Goal: Information Seeking & Learning: Learn about a topic

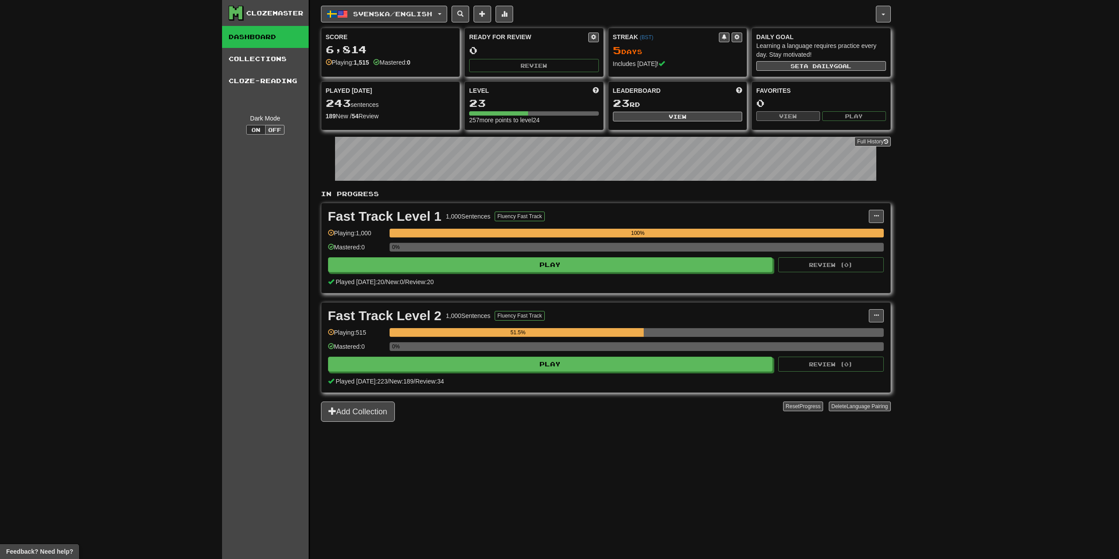
click at [742, 373] on div "Fast Track Level 2 1,000 Sentences Fluency Fast Track Manage Sentences Unpin fr…" at bounding box center [606, 348] width 569 height 90
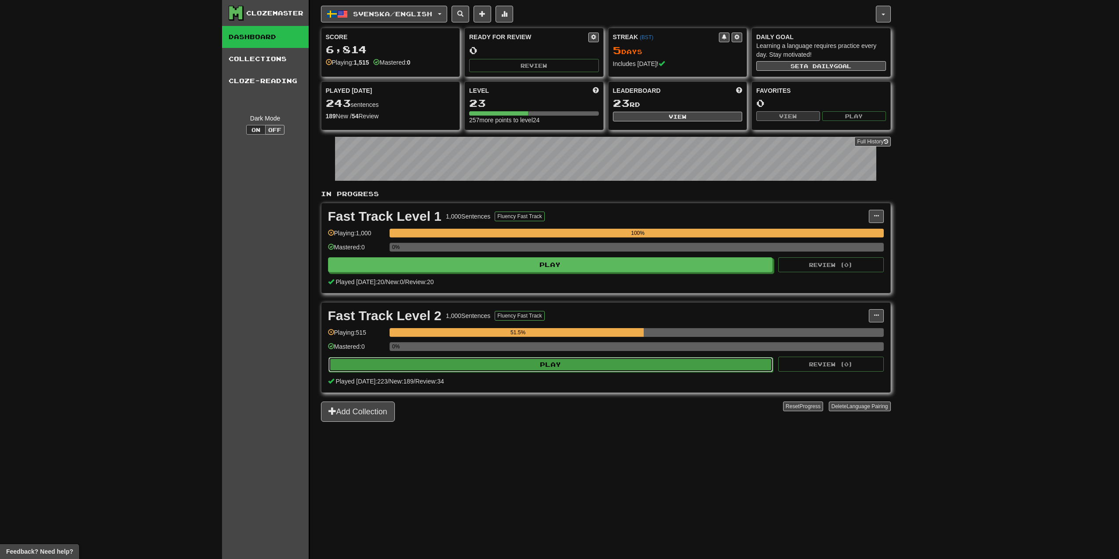
click at [724, 362] on button "Play" at bounding box center [551, 364] width 445 height 15
select select "**"
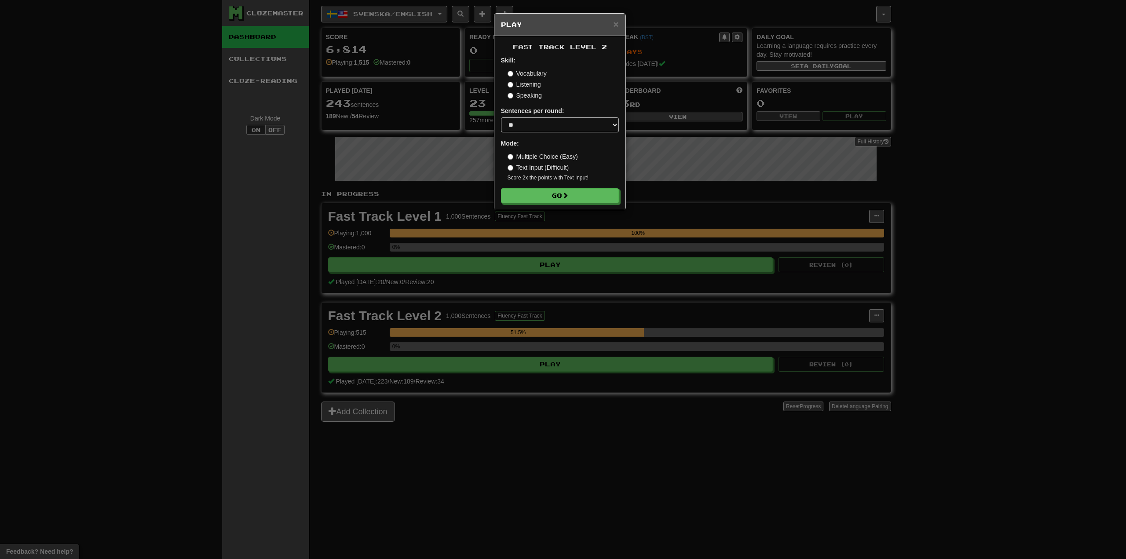
click at [575, 186] on form "Skill: Vocabulary Listening Speaking Sentences per round: * ** ** ** ** ** *** …" at bounding box center [560, 129] width 118 height 147
click at [574, 198] on button "Go" at bounding box center [560, 196] width 118 height 15
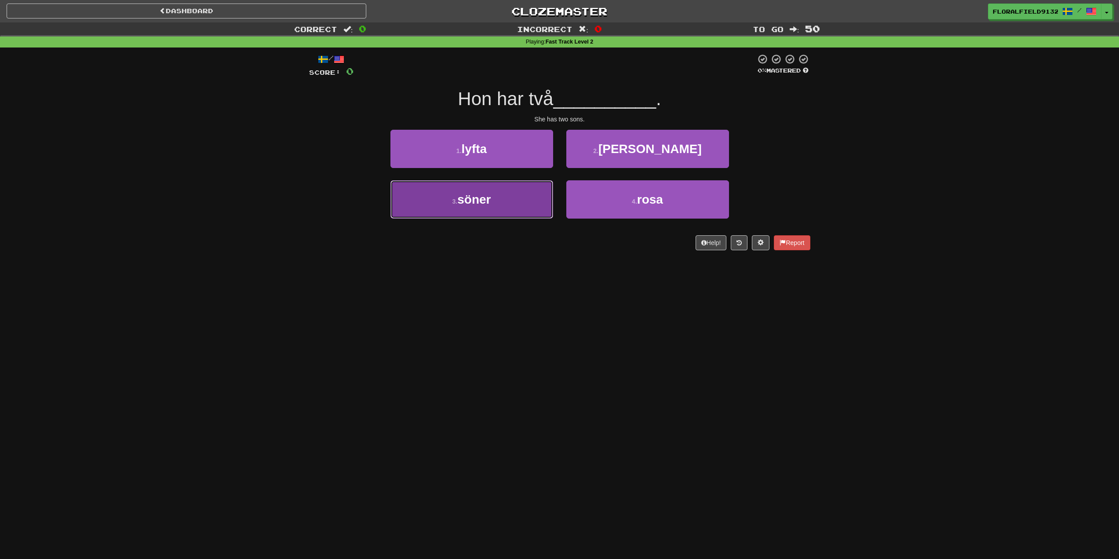
click at [506, 197] on button "3 . söner" at bounding box center [472, 199] width 163 height 38
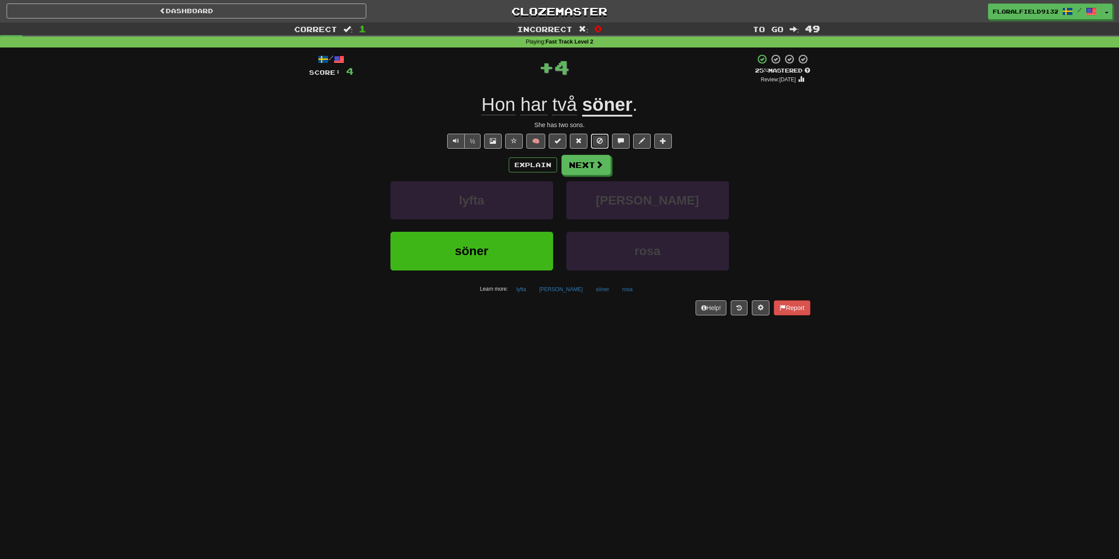
click at [605, 146] on button at bounding box center [600, 141] width 18 height 15
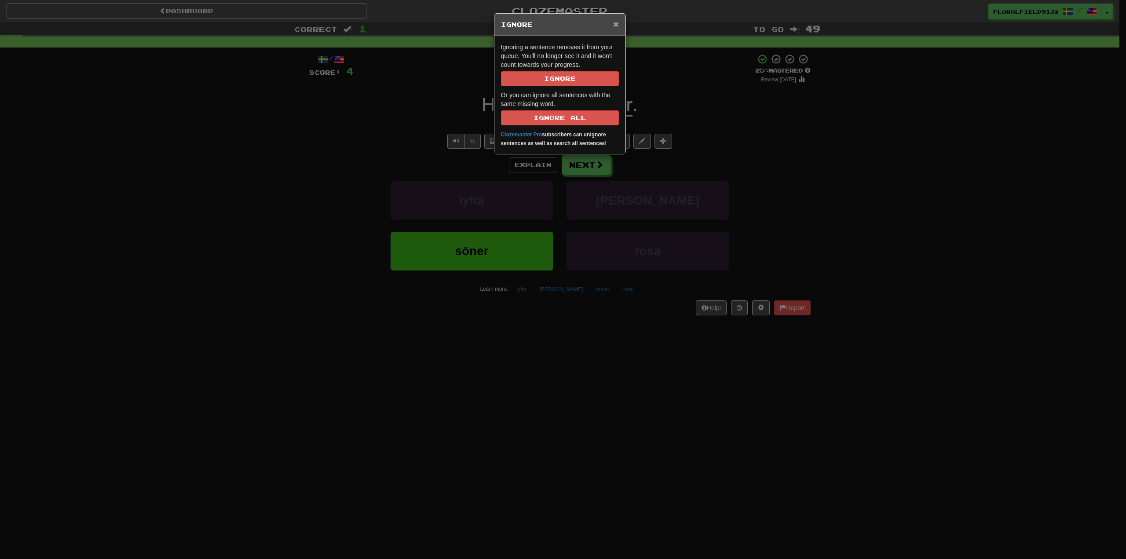
click at [615, 22] on span "×" at bounding box center [615, 24] width 5 height 10
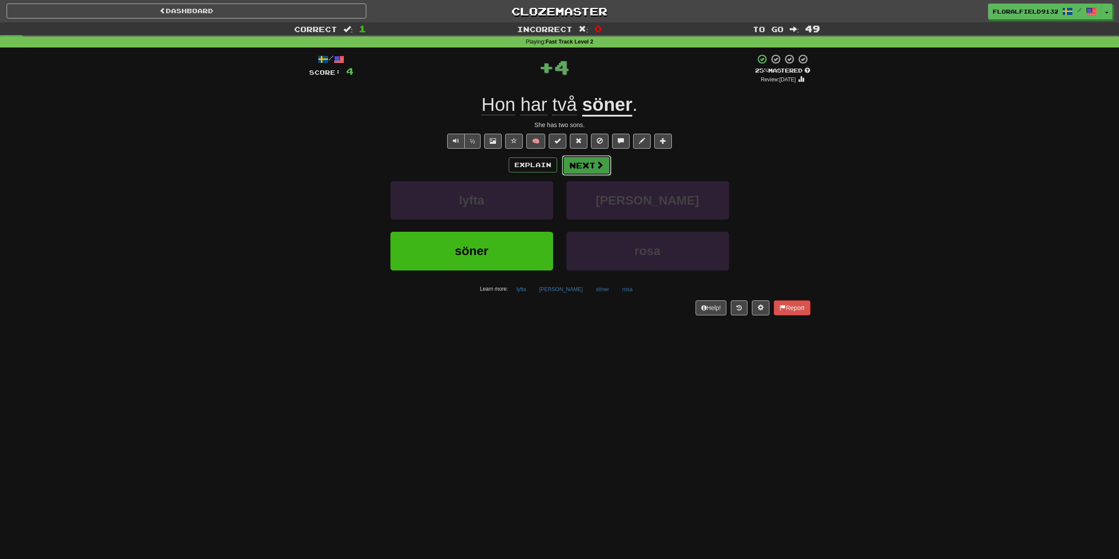
click at [586, 164] on button "Next" at bounding box center [586, 165] width 49 height 20
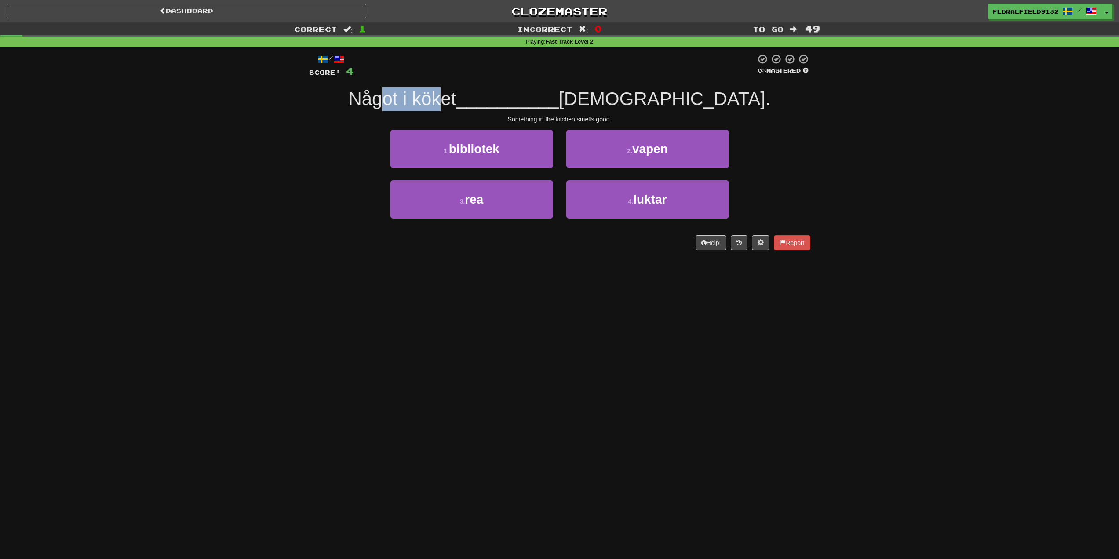
drag, startPoint x: 461, startPoint y: 101, endPoint x: 529, endPoint y: 100, distance: 68.2
click at [456, 100] on span "Något i köket" at bounding box center [402, 98] width 108 height 21
drag, startPoint x: 535, startPoint y: 100, endPoint x: 547, endPoint y: 98, distance: 11.6
click at [547, 98] on div "Något i köket __________ [DEMOGRAPHIC_DATA]." at bounding box center [559, 99] width 501 height 24
click at [662, 203] on span "luktar" at bounding box center [649, 200] width 33 height 14
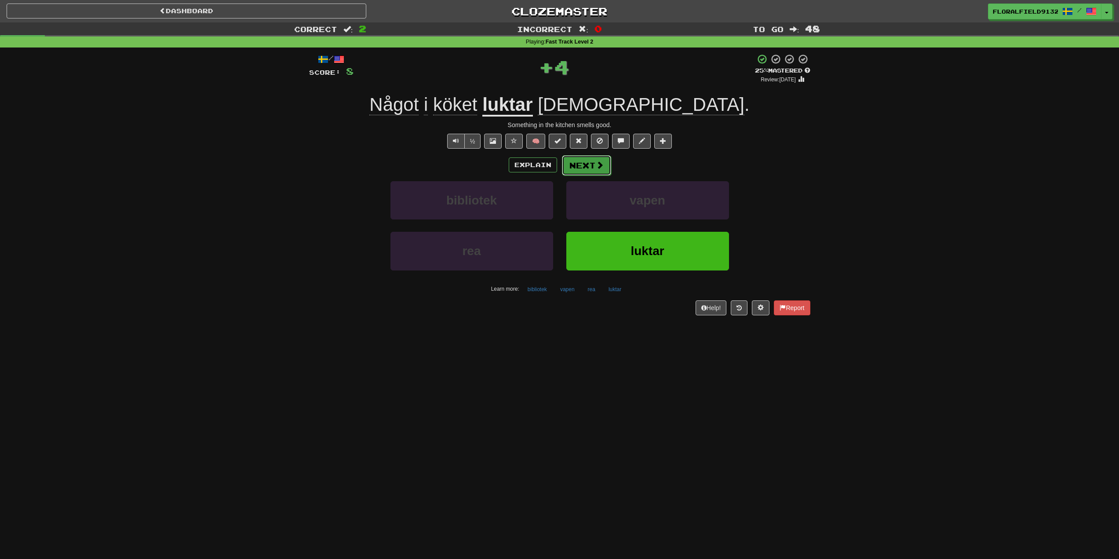
click at [603, 167] on span at bounding box center [600, 165] width 8 height 8
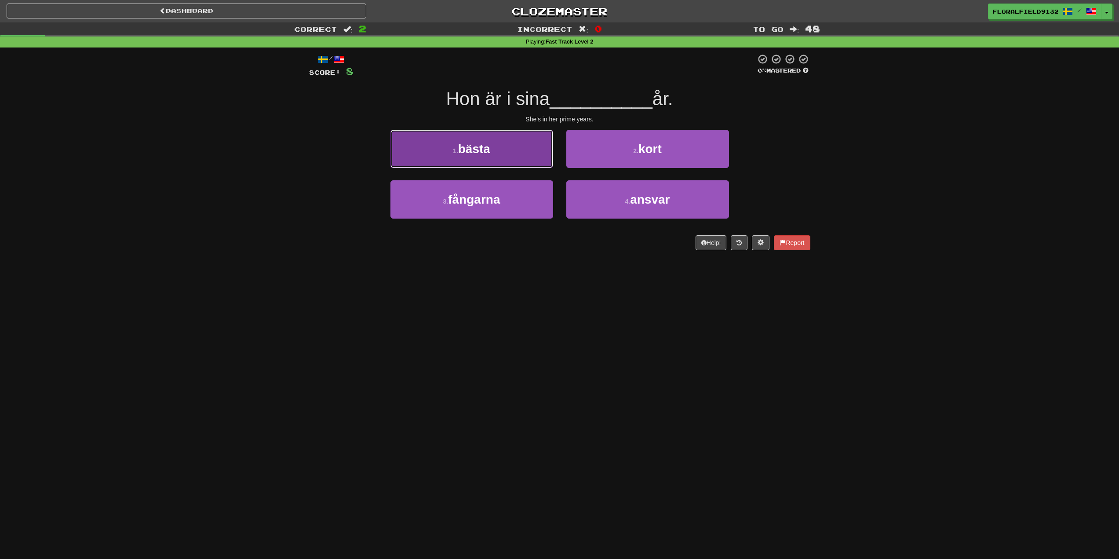
click at [506, 163] on button "1 . bästa" at bounding box center [472, 149] width 163 height 38
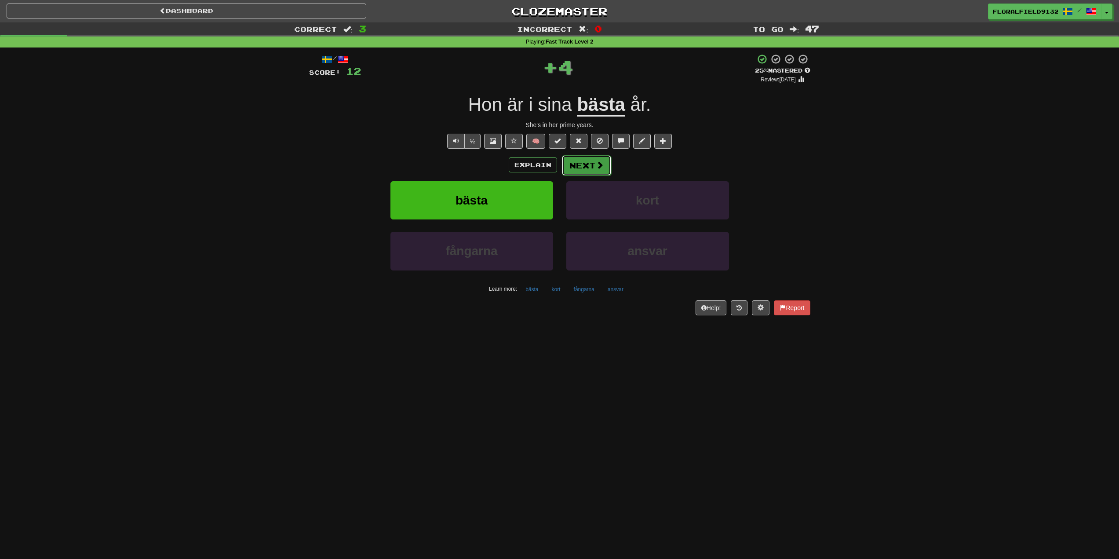
click at [600, 172] on button "Next" at bounding box center [586, 165] width 49 height 20
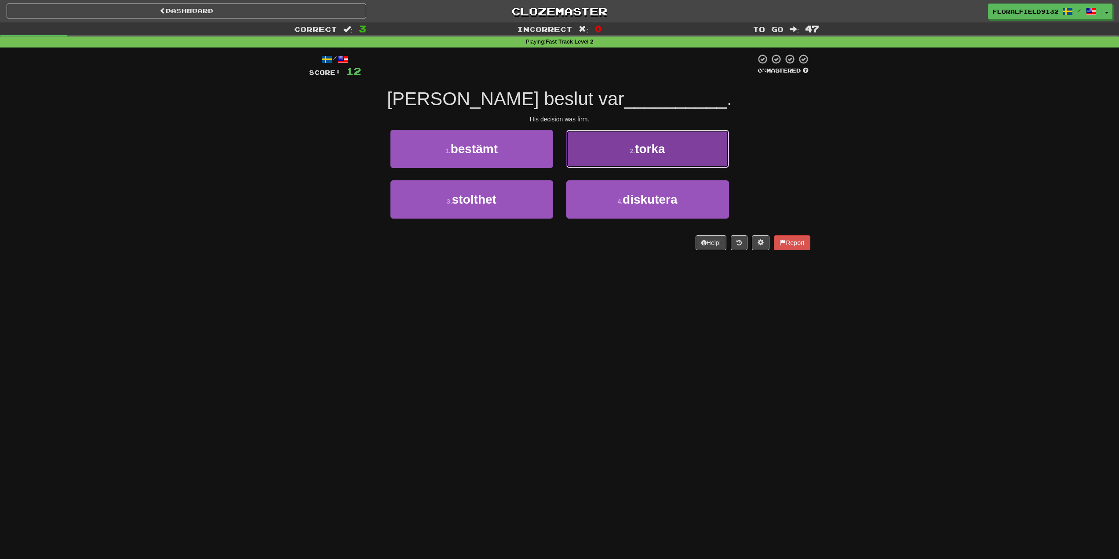
click at [681, 163] on button "2 . [GEOGRAPHIC_DATA]" at bounding box center [648, 149] width 163 height 38
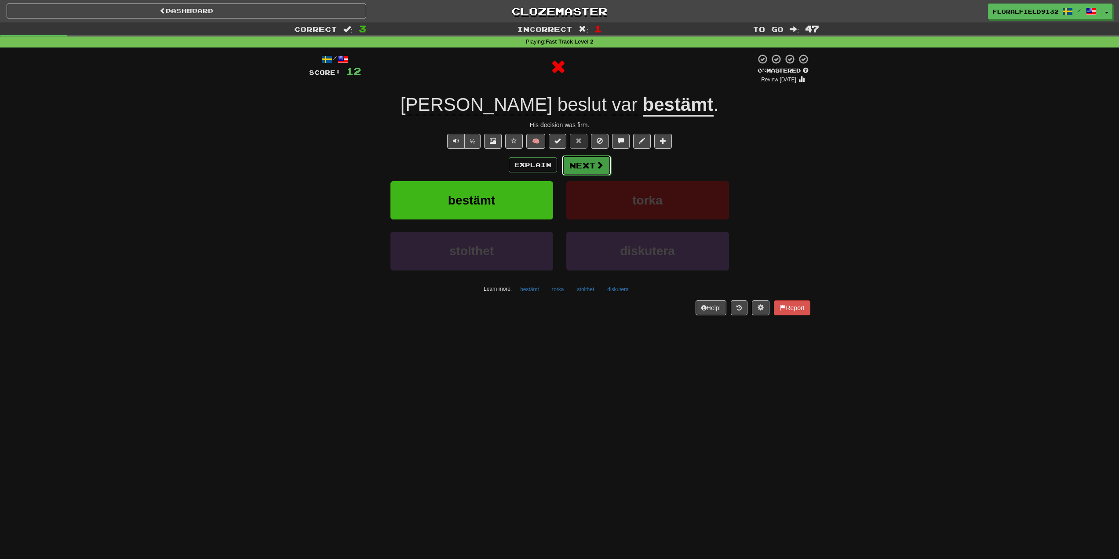
click at [596, 169] on span at bounding box center [600, 165] width 8 height 8
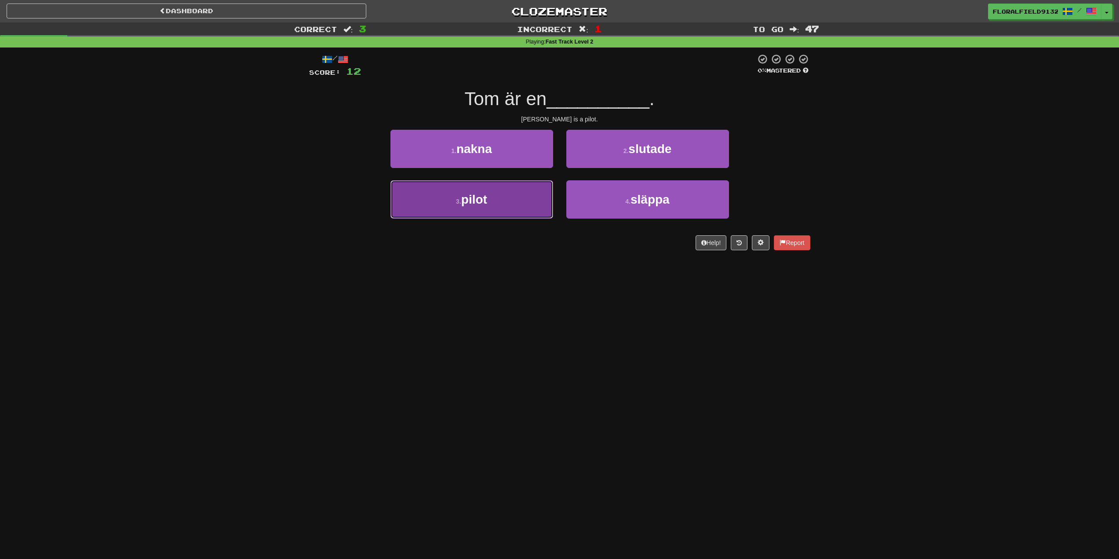
click at [509, 198] on button "3 . pilot" at bounding box center [472, 199] width 163 height 38
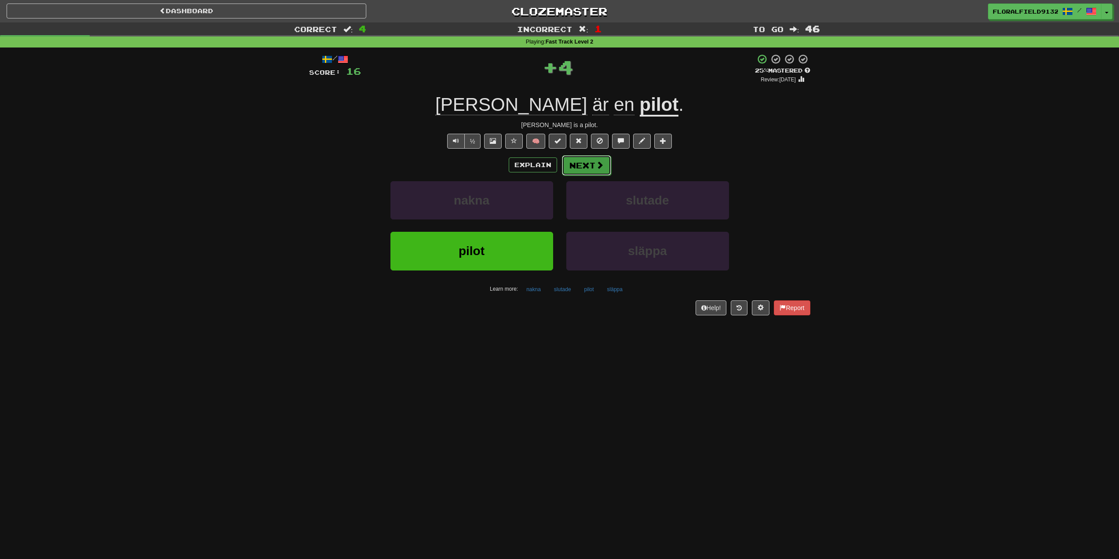
click at [582, 167] on button "Next" at bounding box center [586, 165] width 49 height 20
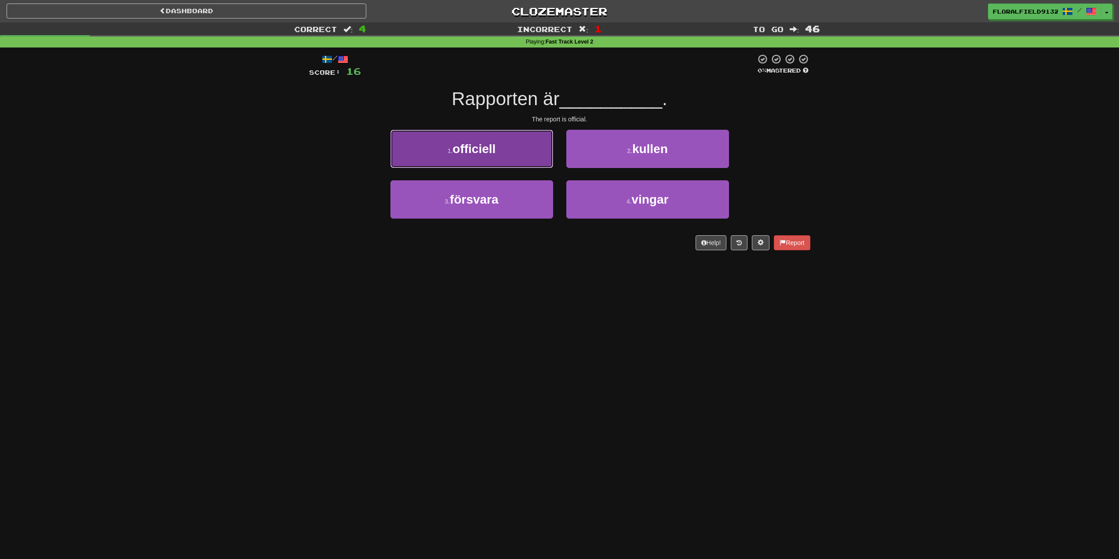
click at [541, 164] on button "1 . officiell" at bounding box center [472, 149] width 163 height 38
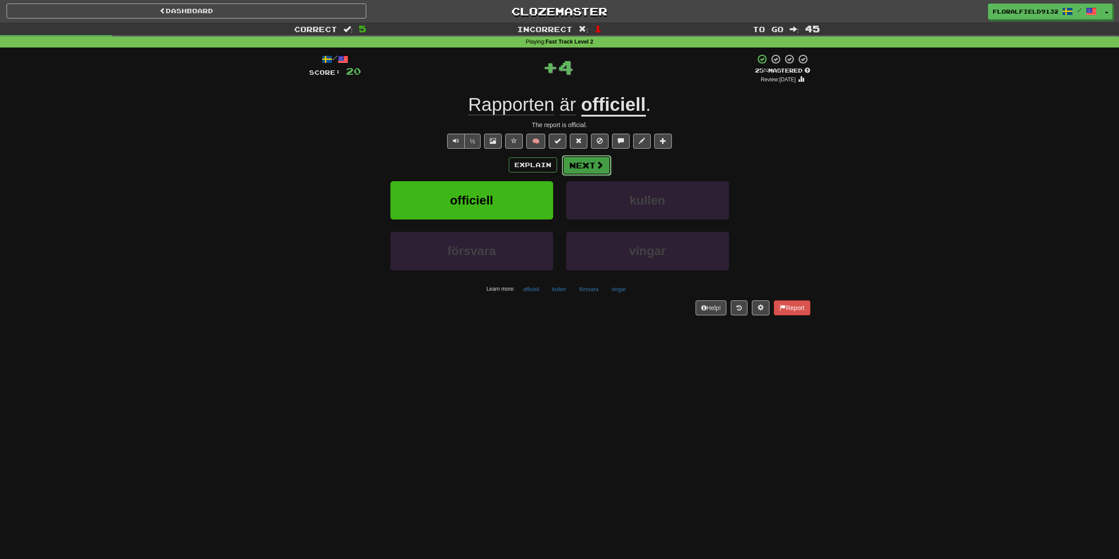
click at [588, 166] on button "Next" at bounding box center [586, 165] width 49 height 20
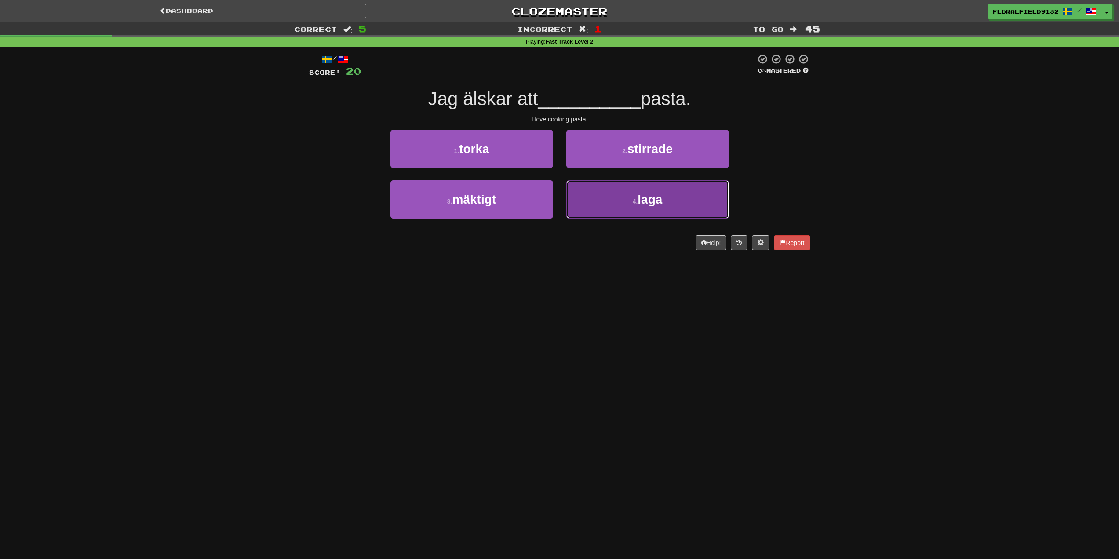
click at [633, 202] on small "4 ." at bounding box center [635, 201] width 5 height 7
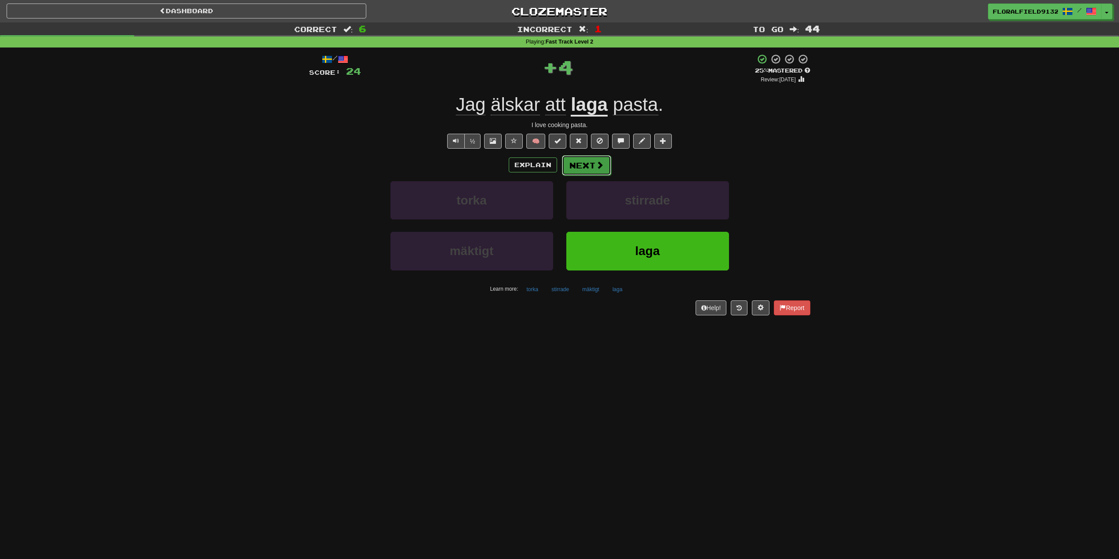
click at [580, 161] on button "Next" at bounding box center [586, 165] width 49 height 20
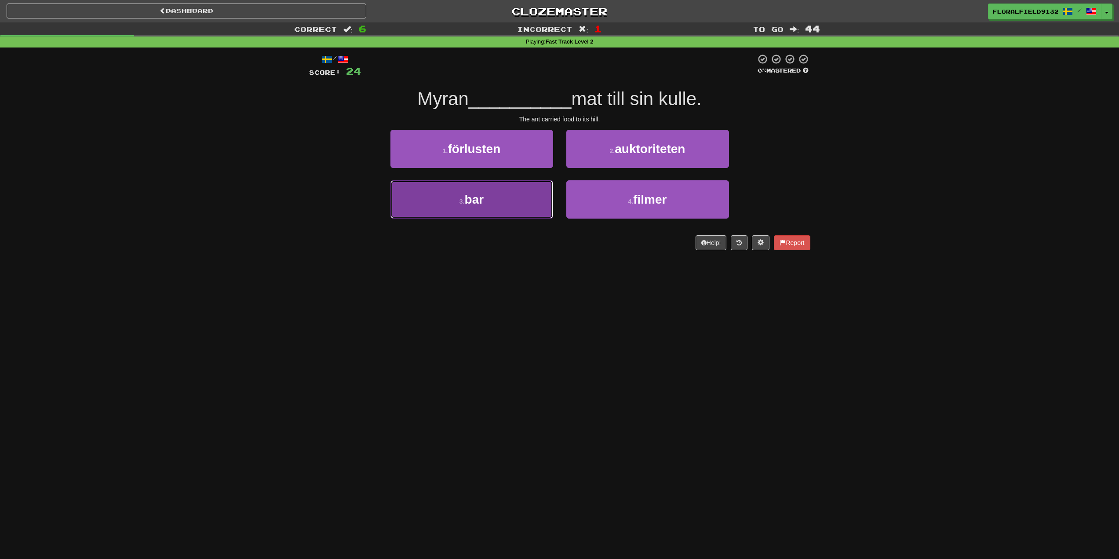
click at [539, 201] on button "3 . bar" at bounding box center [472, 199] width 163 height 38
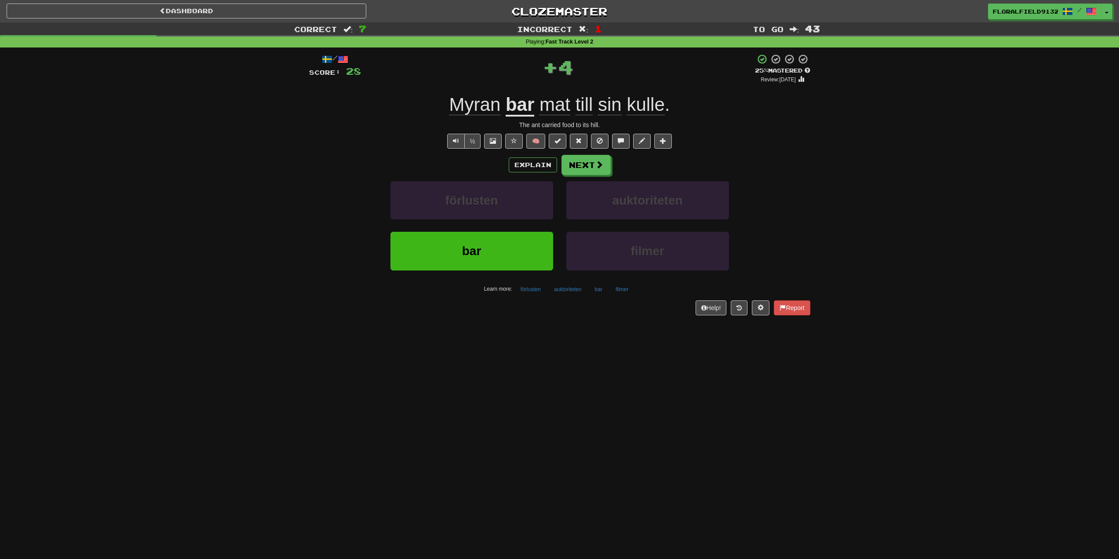
click at [588, 176] on div "Explain Next förlusten auktoriteten bar filmer Learn more: förlusten auktoritet…" at bounding box center [559, 225] width 501 height 141
click at [581, 166] on button "Next" at bounding box center [586, 165] width 49 height 20
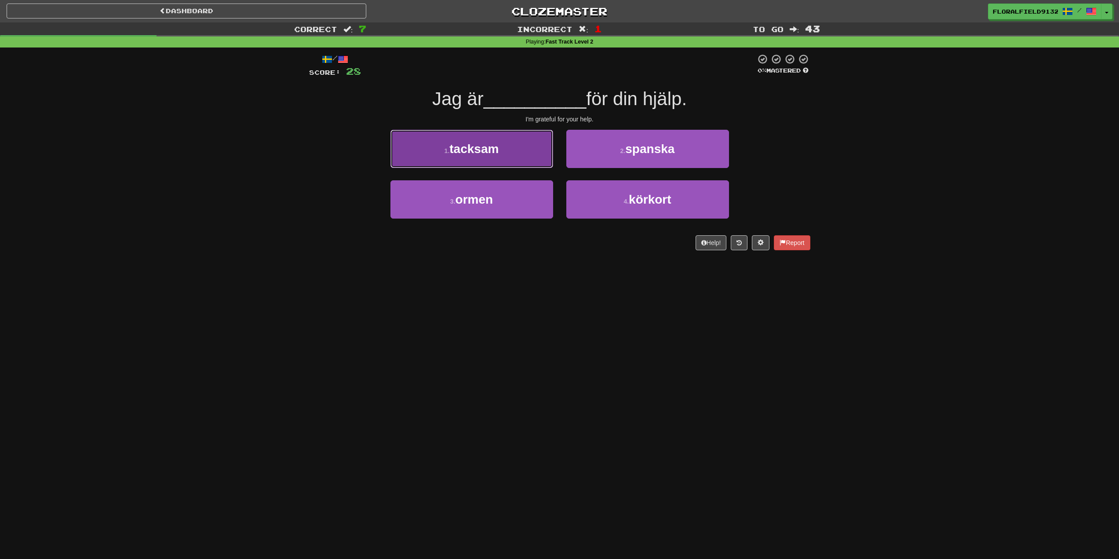
click at [513, 153] on button "1 . tacksam" at bounding box center [472, 149] width 163 height 38
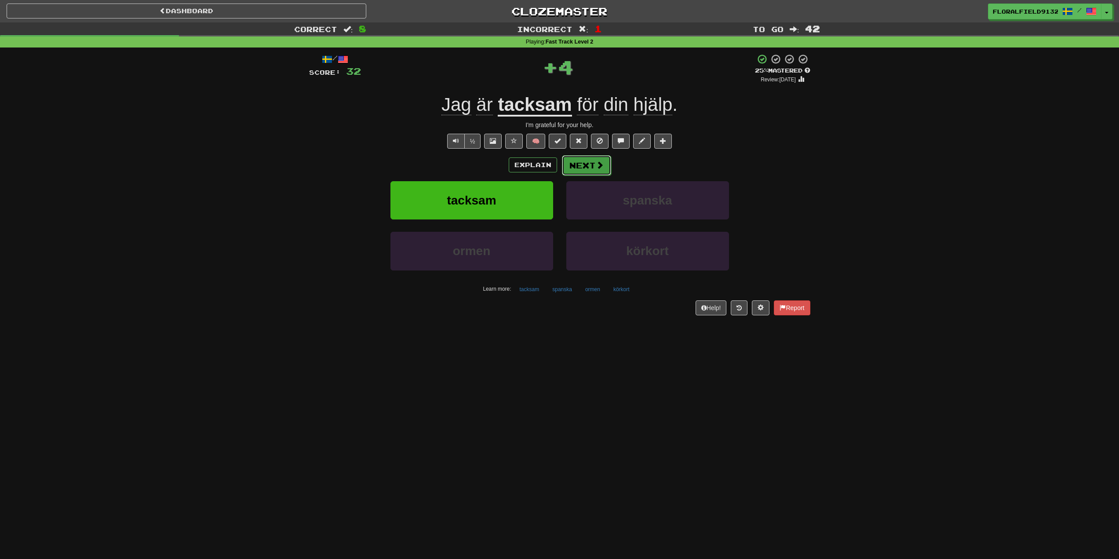
click at [591, 161] on button "Next" at bounding box center [586, 165] width 49 height 20
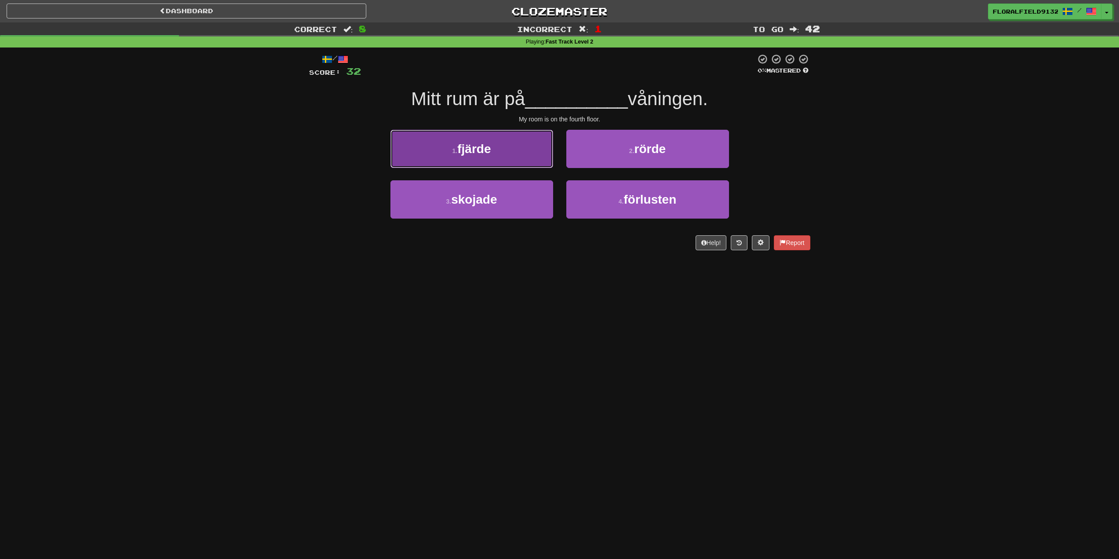
click at [515, 153] on button "1 . fjärde" at bounding box center [472, 149] width 163 height 38
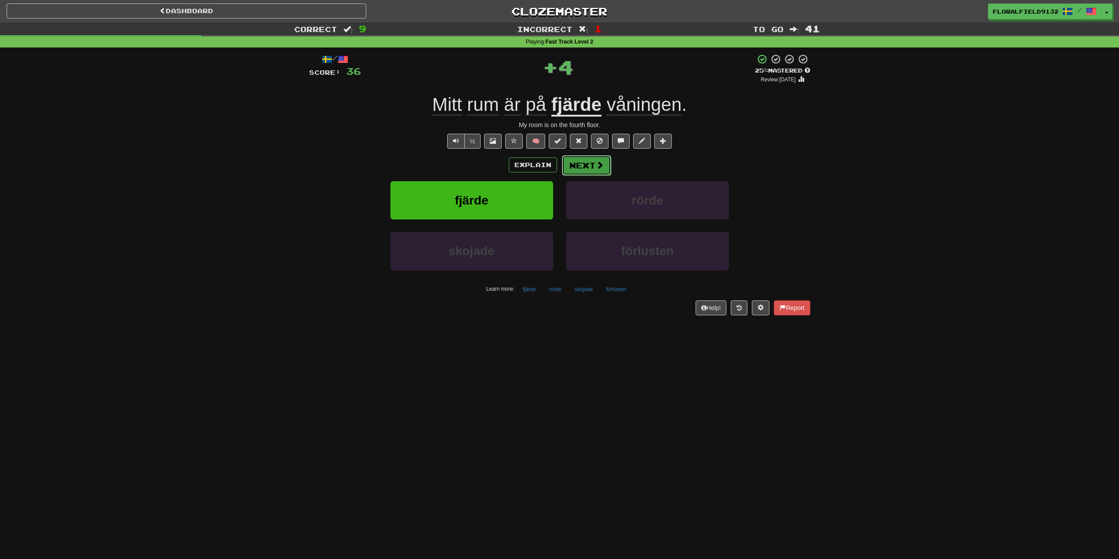
click at [579, 168] on button "Next" at bounding box center [586, 165] width 49 height 20
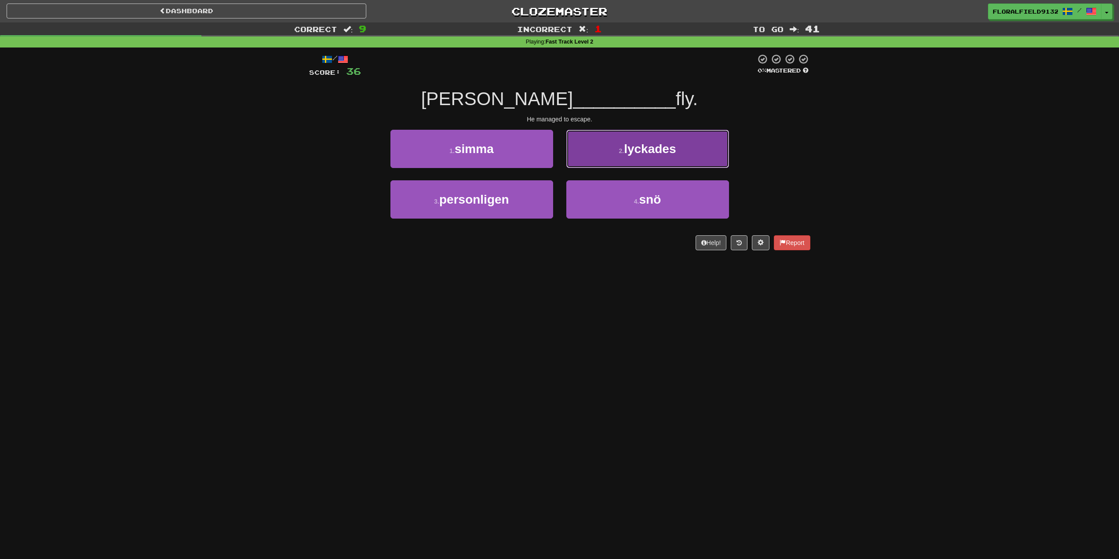
click at [655, 159] on button "2 . lyckades" at bounding box center [648, 149] width 163 height 38
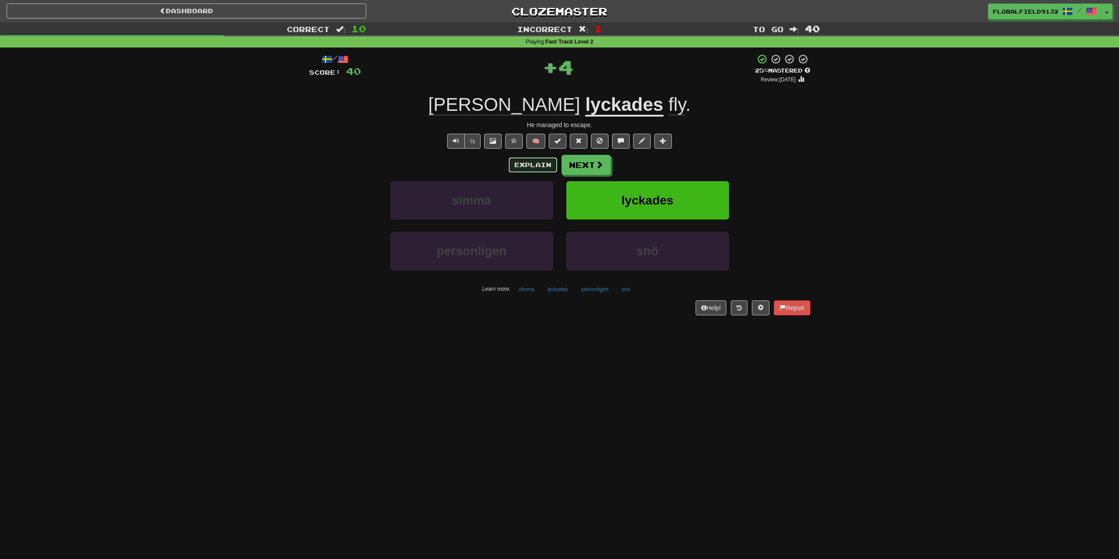
click at [519, 160] on button "Explain" at bounding box center [533, 164] width 48 height 15
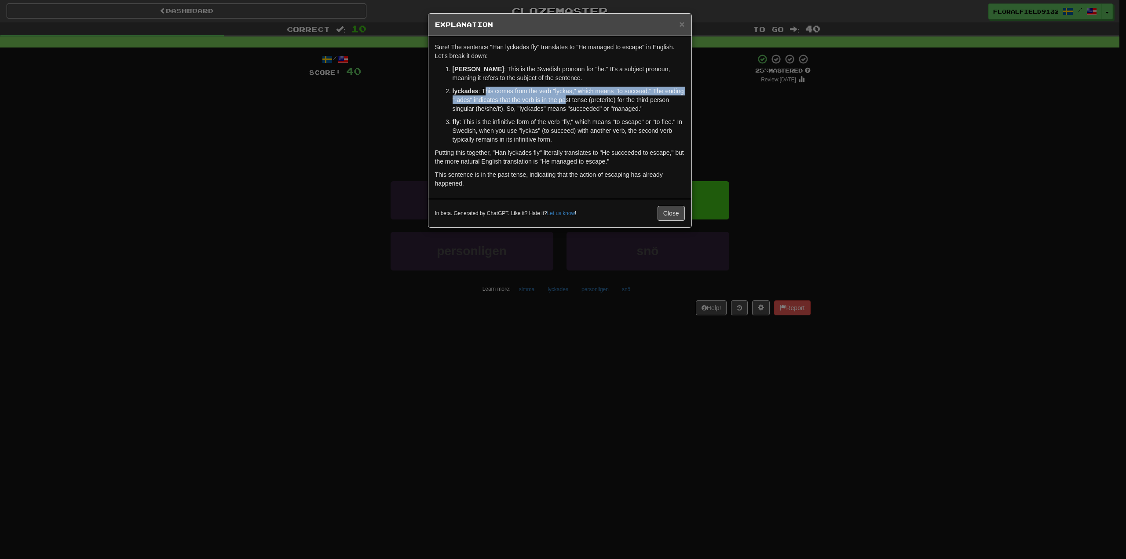
drag, startPoint x: 516, startPoint y: 94, endPoint x: 653, endPoint y: 101, distance: 136.5
click at [613, 99] on p "lyckades : This comes from the verb "lyckas," which means "to succeed." The end…" at bounding box center [569, 100] width 232 height 26
click at [797, 131] on div "× Explanation Sure! The sentence "Han lyckades fly" translates to "He managed t…" at bounding box center [563, 279] width 1126 height 559
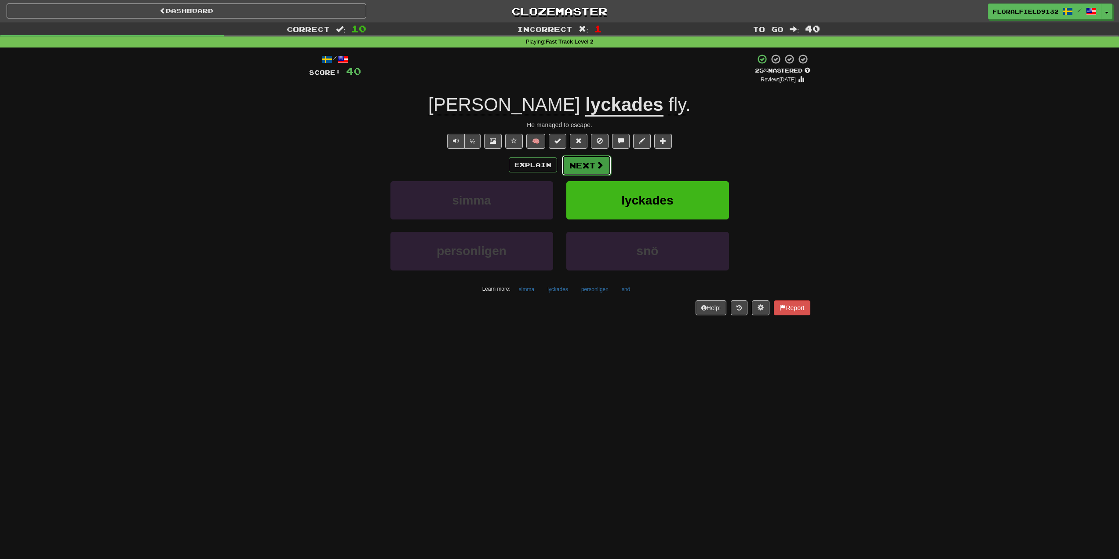
click at [607, 166] on button "Next" at bounding box center [586, 165] width 49 height 20
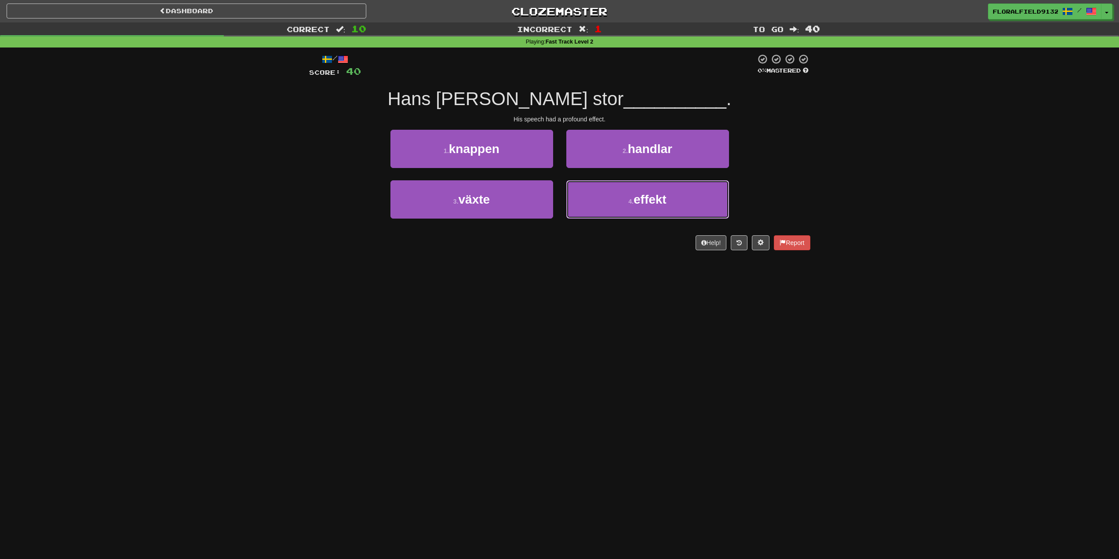
drag, startPoint x: 617, startPoint y: 202, endPoint x: 607, endPoint y: 175, distance: 28.7
click at [618, 202] on button "4 . effekt" at bounding box center [648, 199] width 163 height 38
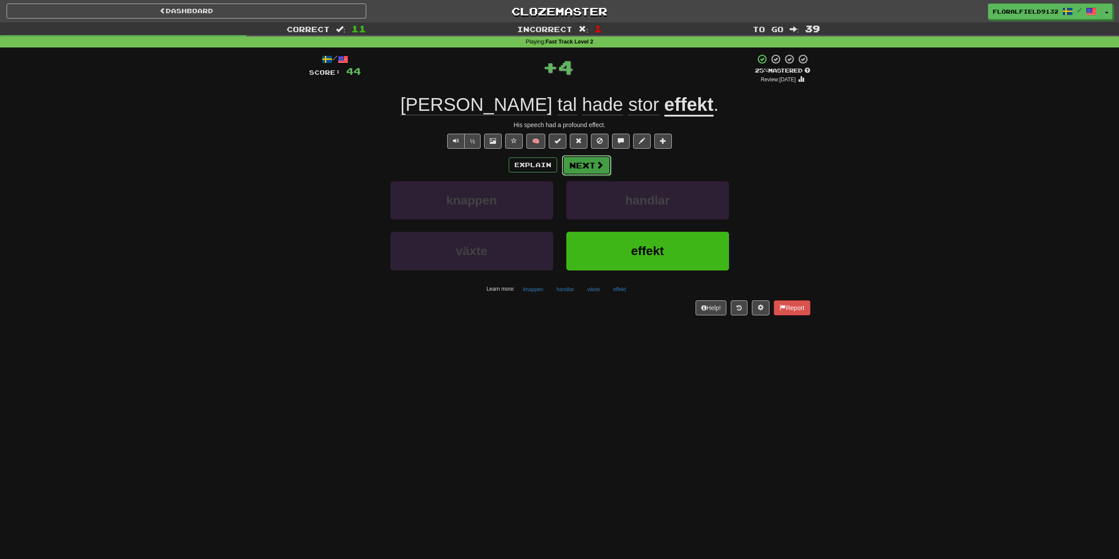
click at [605, 166] on button "Next" at bounding box center [586, 165] width 49 height 20
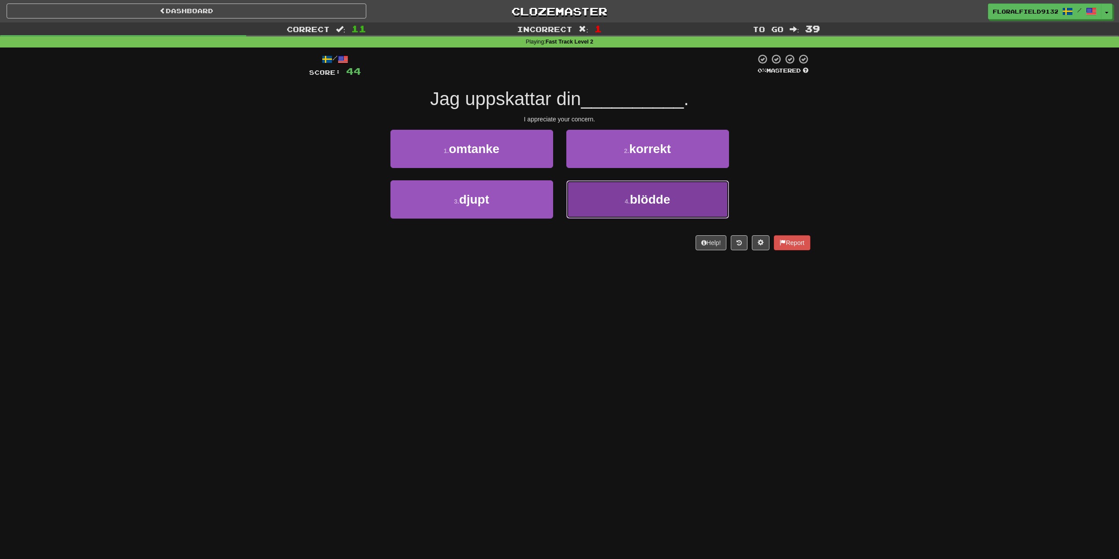
click at [680, 204] on button "4 . [GEOGRAPHIC_DATA]" at bounding box center [648, 199] width 163 height 38
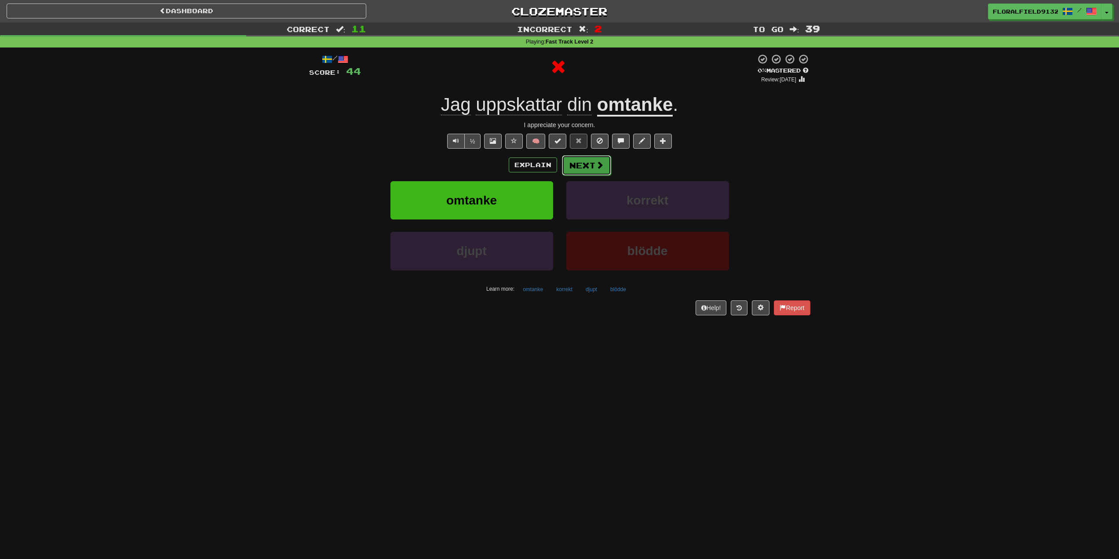
click at [583, 163] on button "Next" at bounding box center [586, 165] width 49 height 20
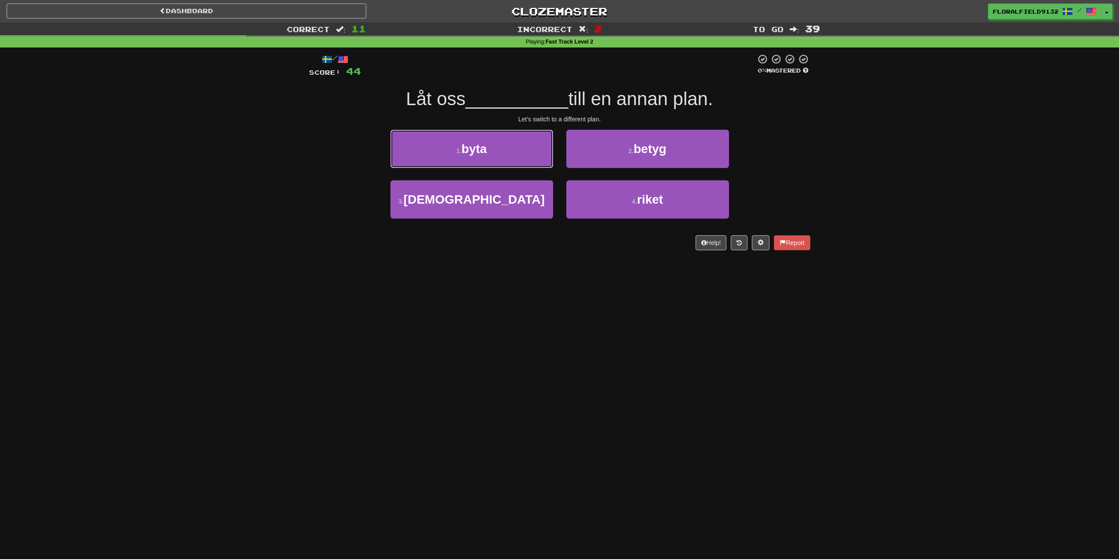
click at [537, 153] on button "1 . byta" at bounding box center [472, 149] width 163 height 38
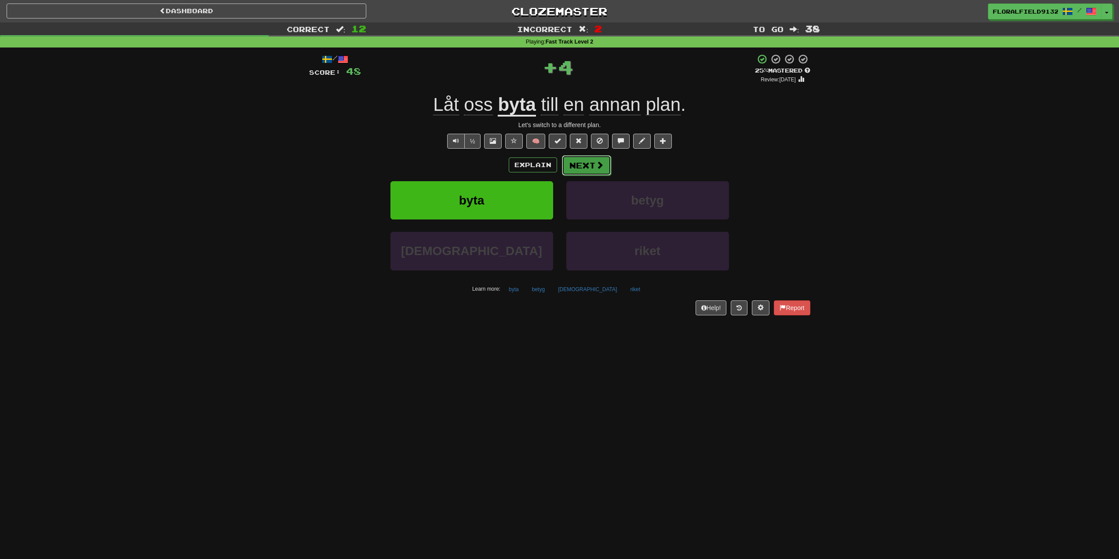
click at [570, 162] on button "Next" at bounding box center [586, 165] width 49 height 20
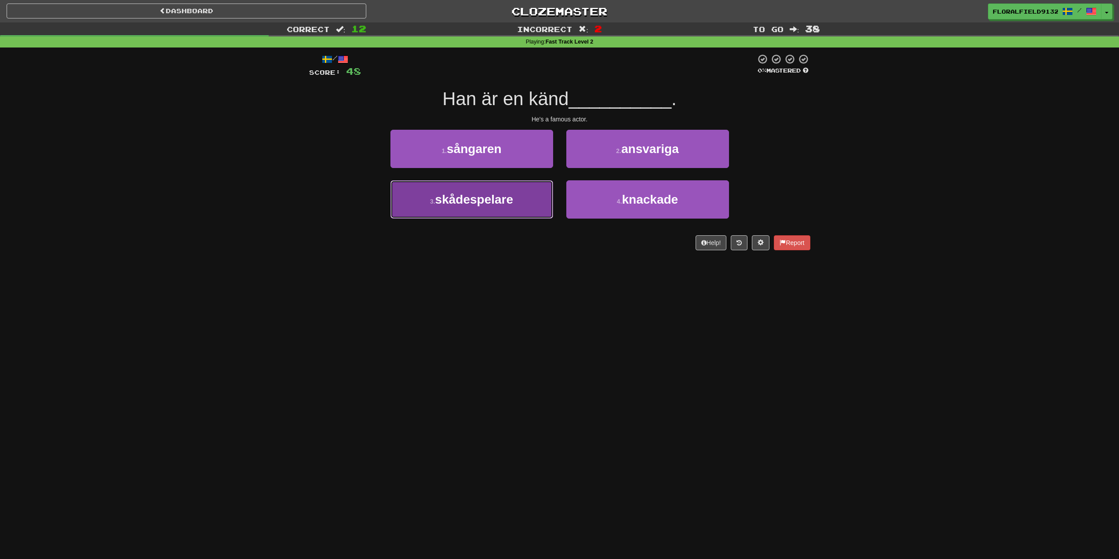
click at [517, 192] on button "3 . skådespelare" at bounding box center [472, 199] width 163 height 38
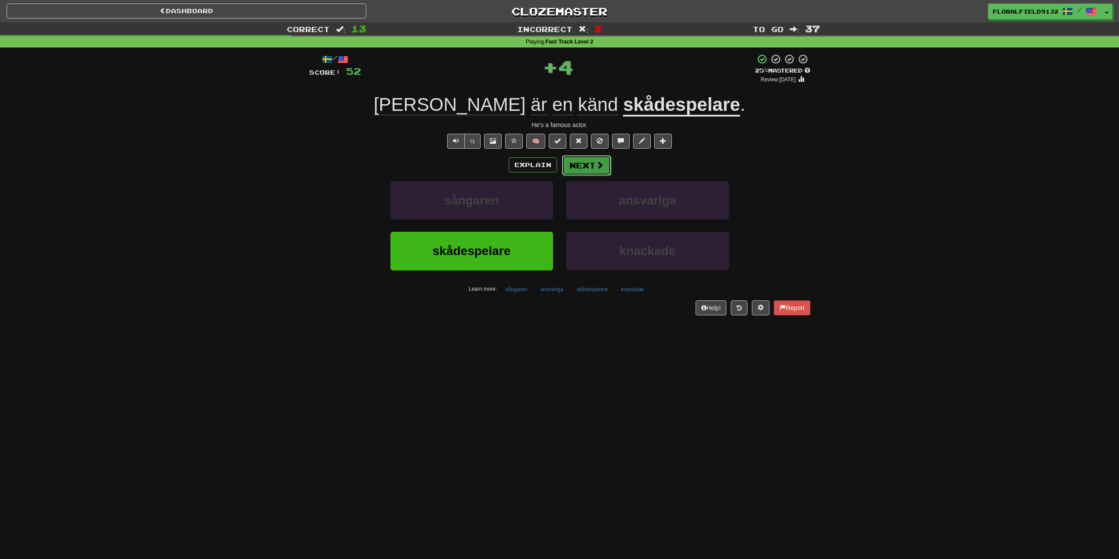
click at [603, 168] on span at bounding box center [600, 165] width 8 height 8
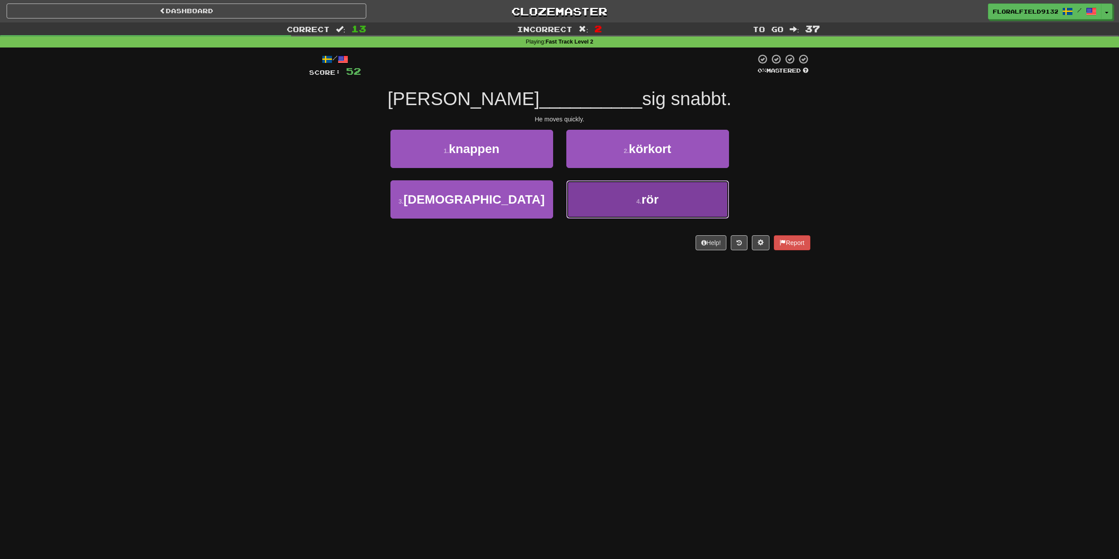
click at [606, 188] on button "4 . rör" at bounding box center [648, 199] width 163 height 38
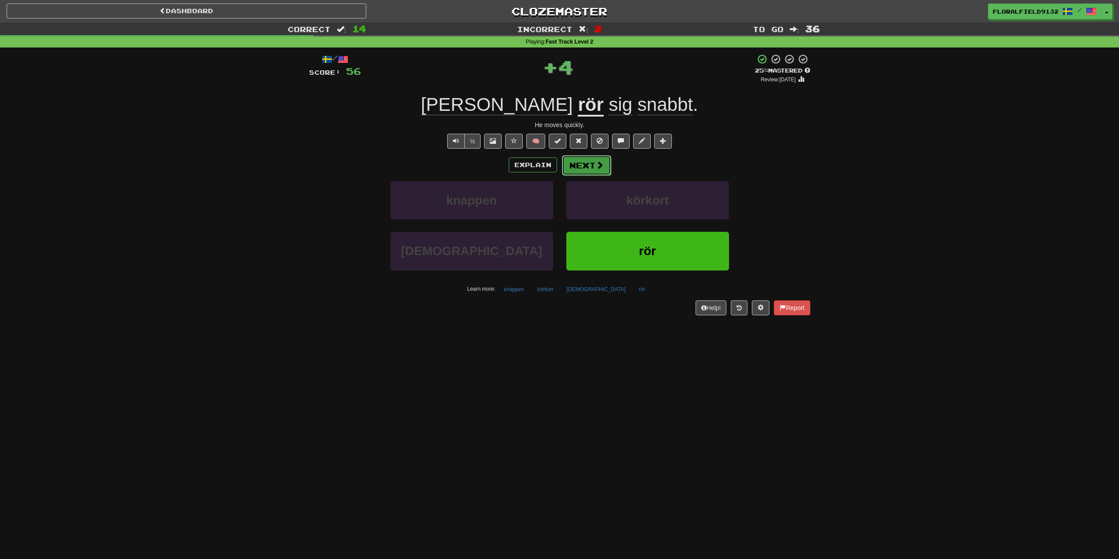
click at [585, 164] on button "Next" at bounding box center [586, 165] width 49 height 20
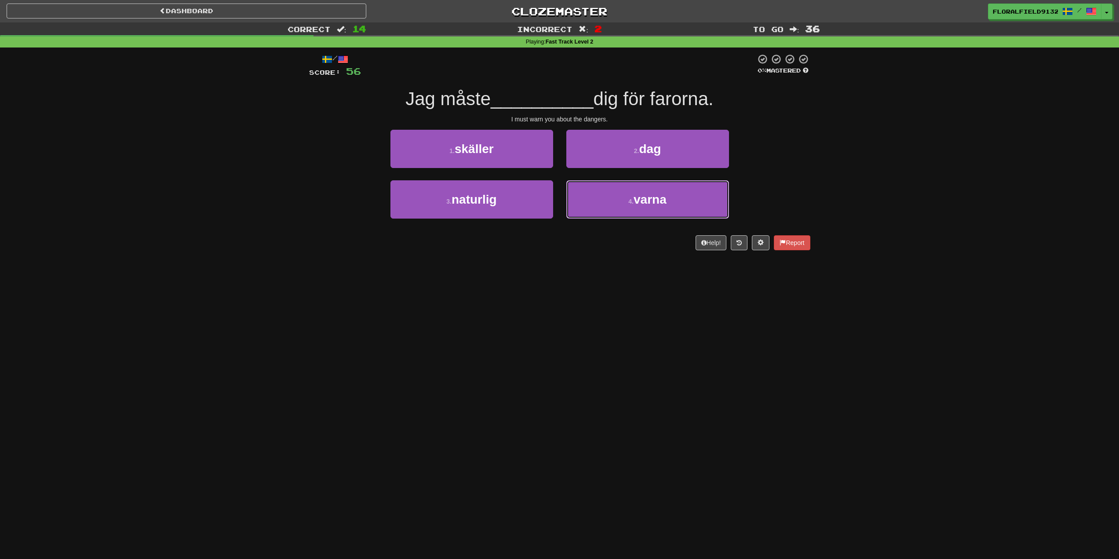
drag, startPoint x: 615, startPoint y: 193, endPoint x: 603, endPoint y: 177, distance: 19.2
click at [616, 193] on button "4 . [GEOGRAPHIC_DATA]" at bounding box center [648, 199] width 163 height 38
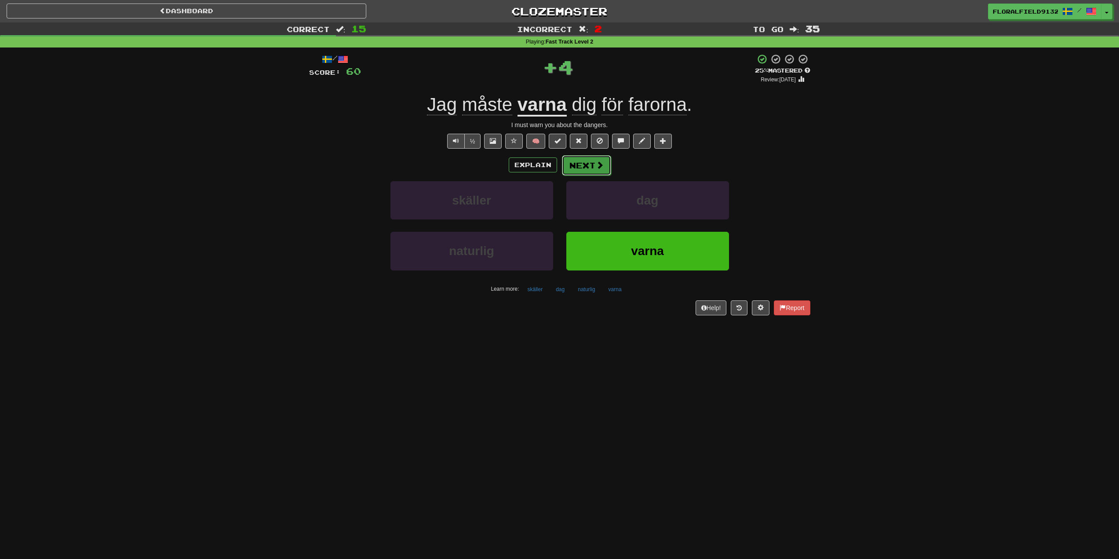
click at [593, 160] on button "Next" at bounding box center [586, 165] width 49 height 20
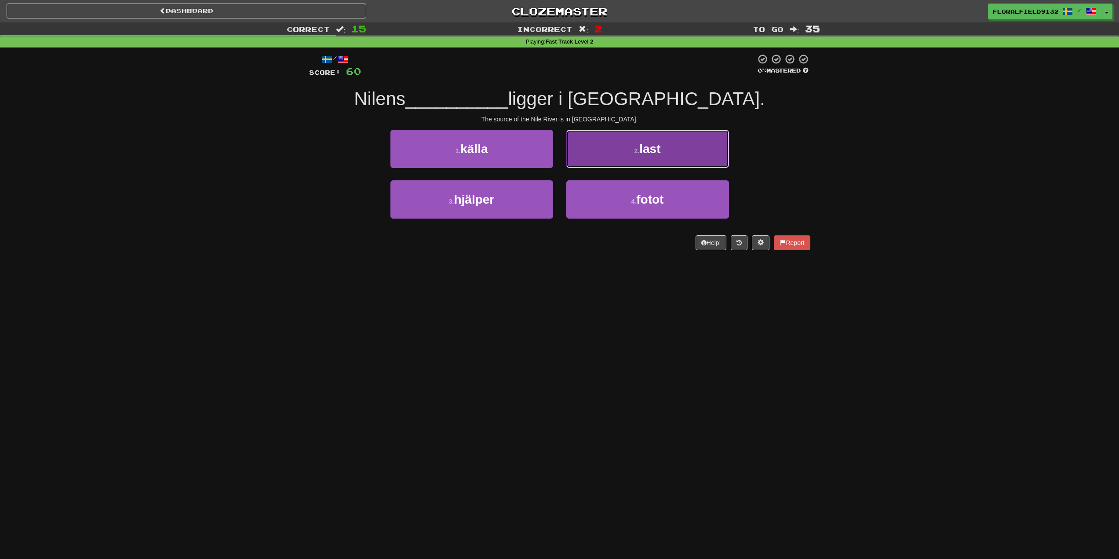
click at [611, 160] on button "2 . last" at bounding box center [648, 149] width 163 height 38
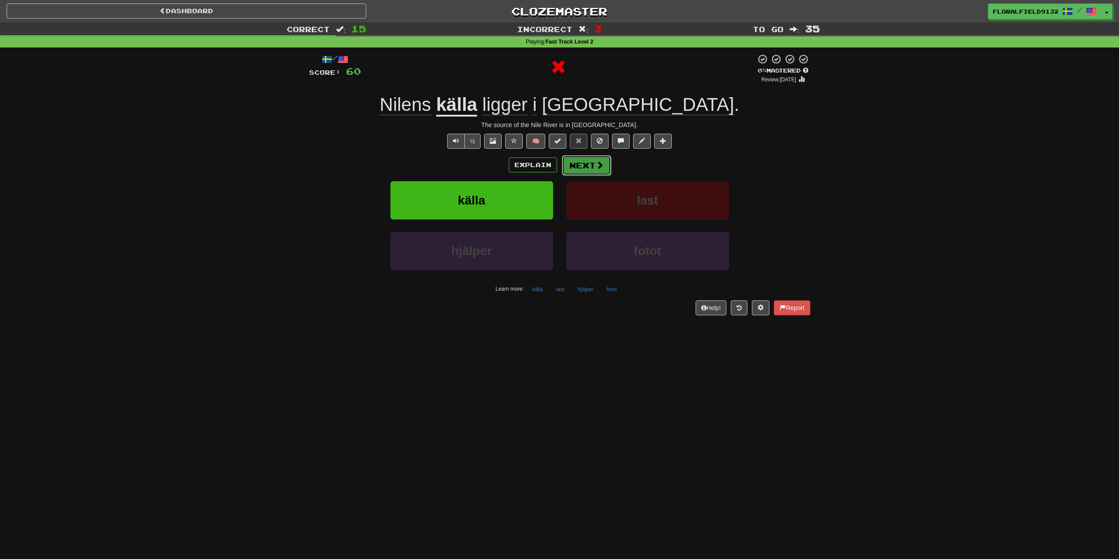
click at [593, 163] on button "Next" at bounding box center [586, 165] width 49 height 20
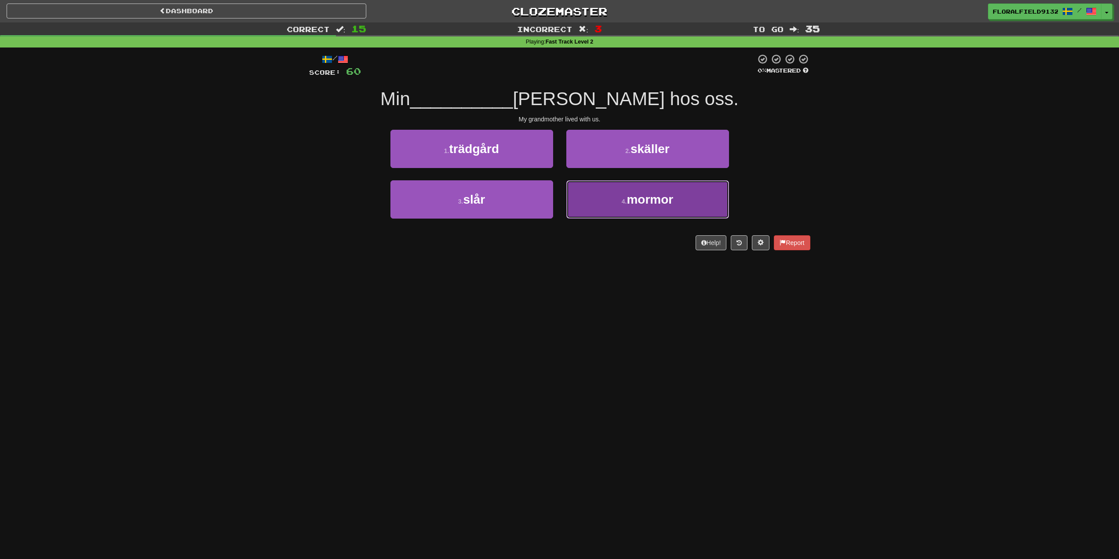
click at [616, 207] on button "4 . mormor" at bounding box center [648, 199] width 163 height 38
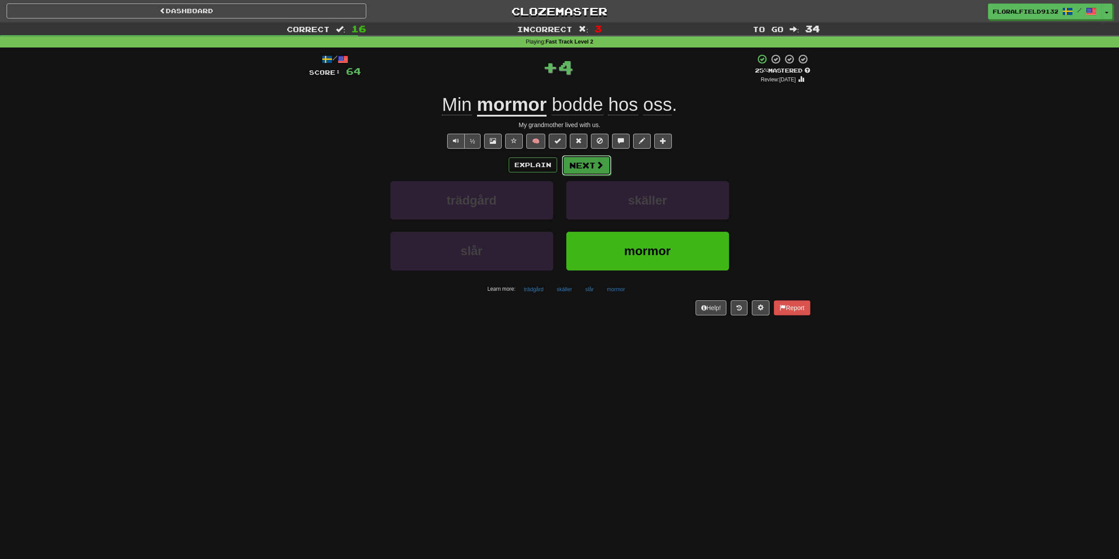
click at [595, 171] on button "Next" at bounding box center [586, 165] width 49 height 20
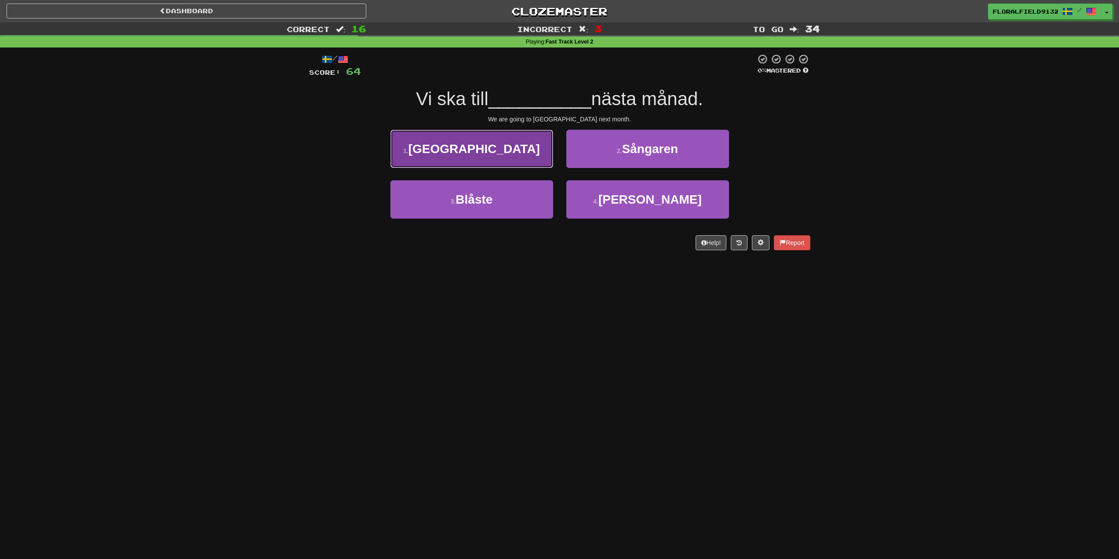
click at [530, 160] on button "1 . [GEOGRAPHIC_DATA]" at bounding box center [472, 149] width 163 height 38
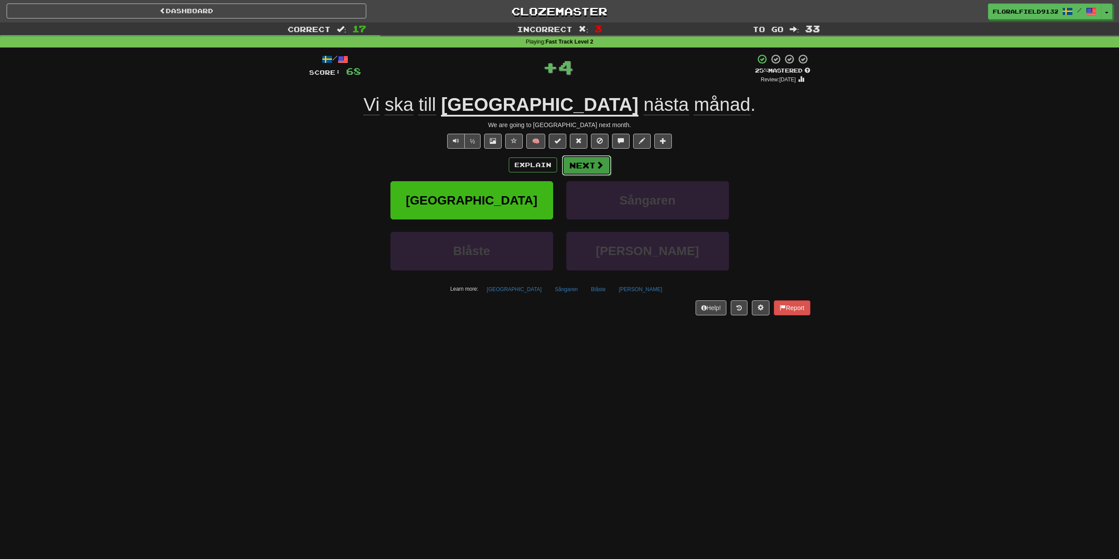
click at [599, 159] on button "Next" at bounding box center [586, 165] width 49 height 20
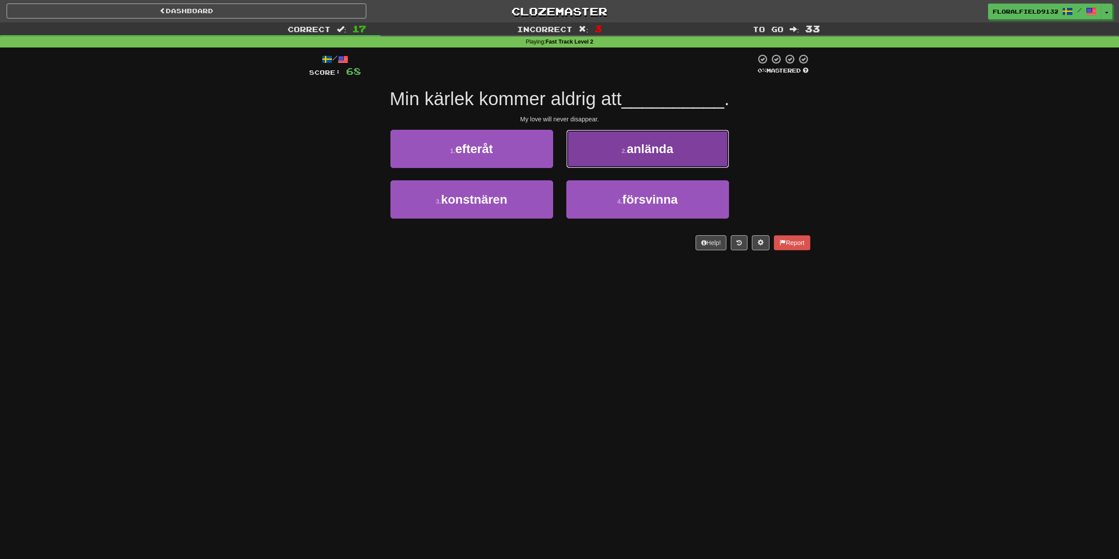
click at [596, 165] on button "2 . anlända" at bounding box center [648, 149] width 163 height 38
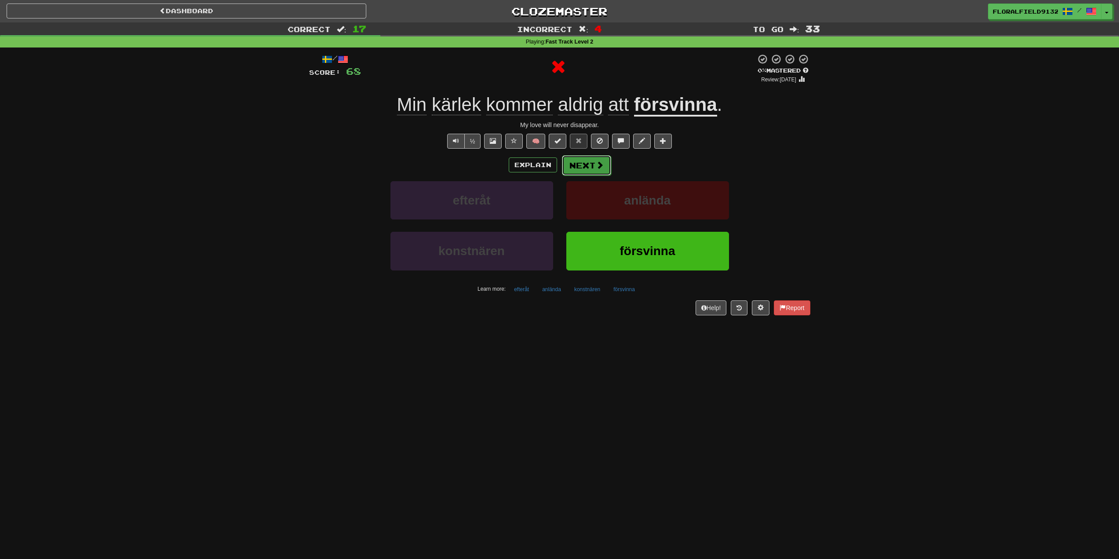
click at [585, 157] on button "Next" at bounding box center [586, 165] width 49 height 20
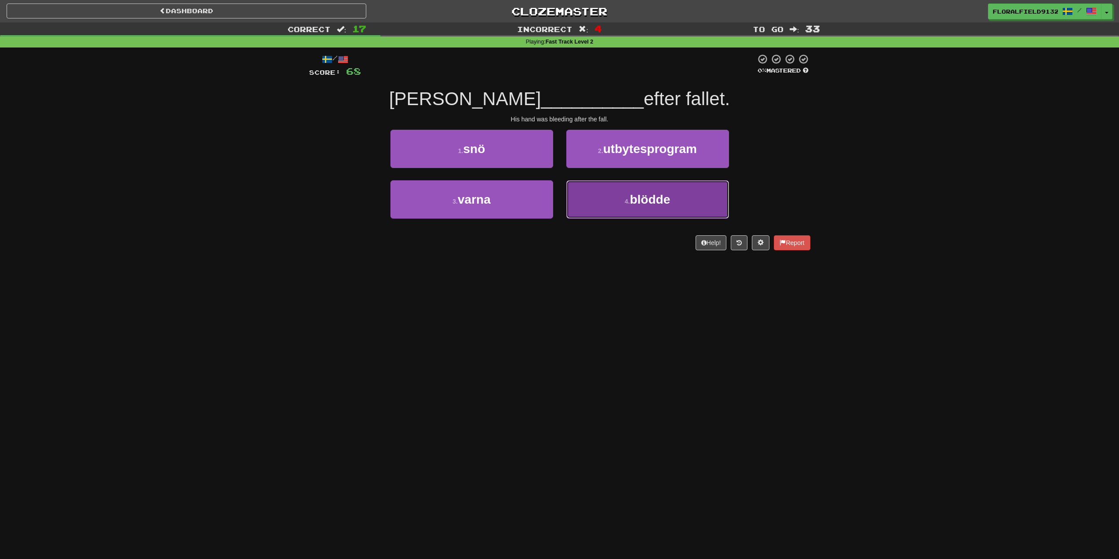
click at [625, 200] on small "4 ." at bounding box center [627, 201] width 5 height 7
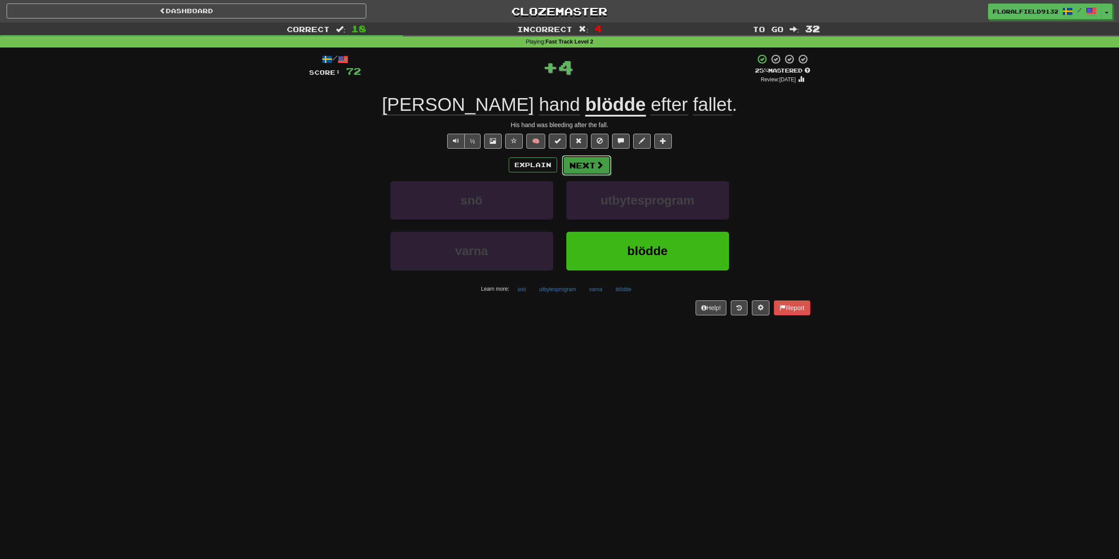
click at [592, 165] on button "Next" at bounding box center [586, 165] width 49 height 20
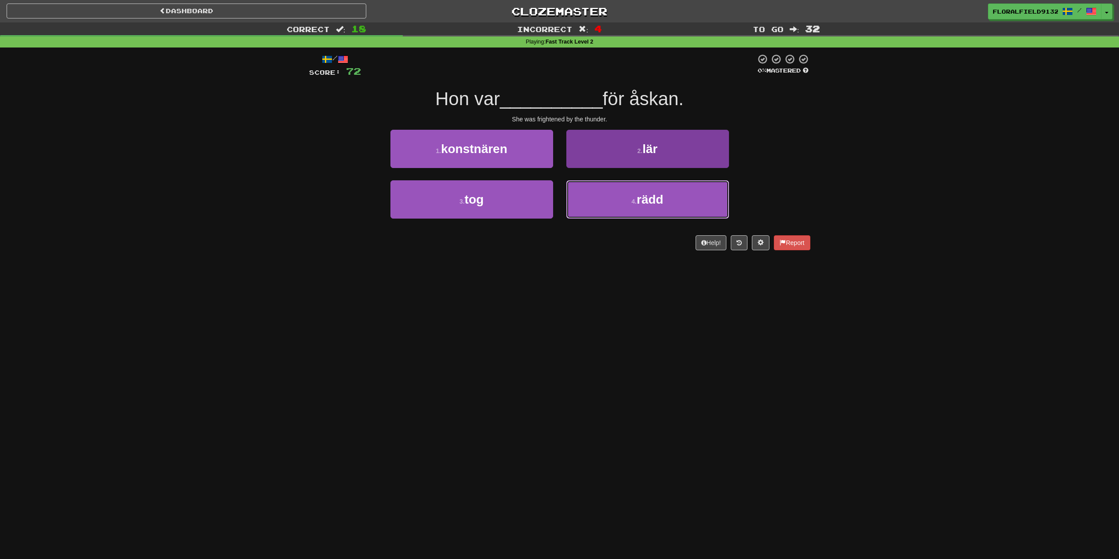
click at [599, 201] on button "4 . rädd" at bounding box center [648, 199] width 163 height 38
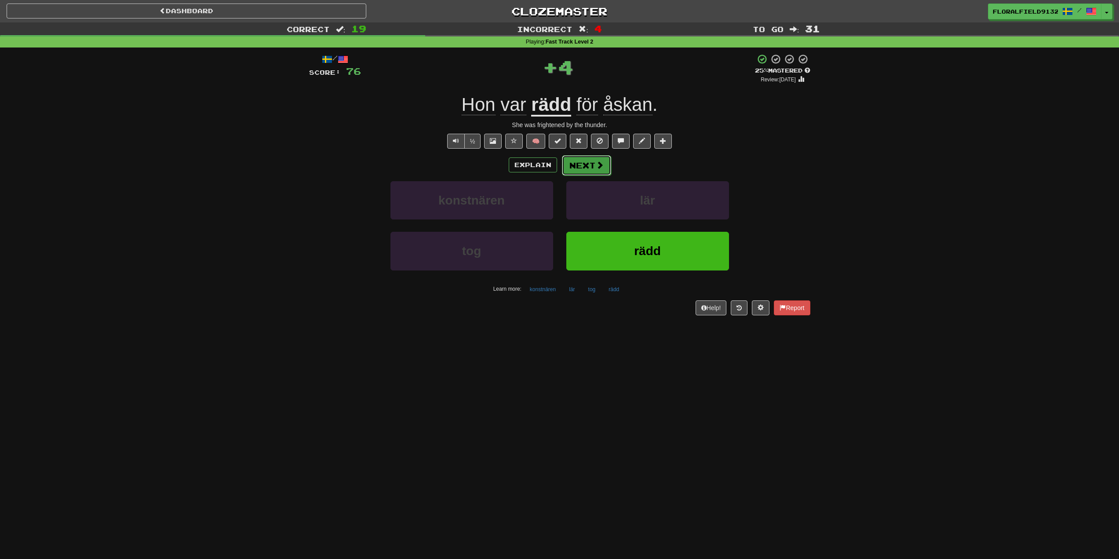
click at [585, 168] on button "Next" at bounding box center [586, 165] width 49 height 20
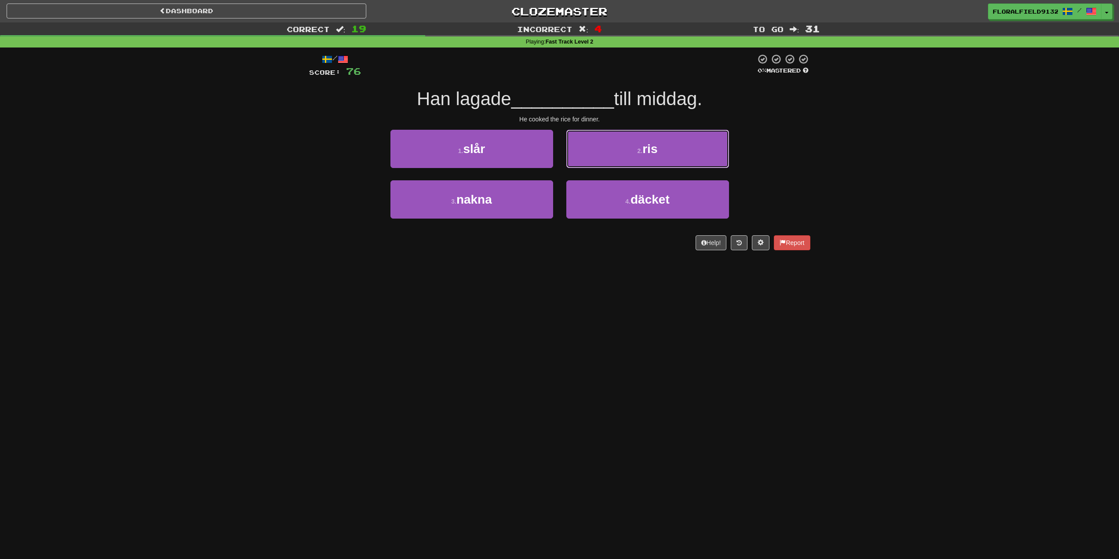
click at [615, 151] on button "2 . ris" at bounding box center [648, 149] width 163 height 38
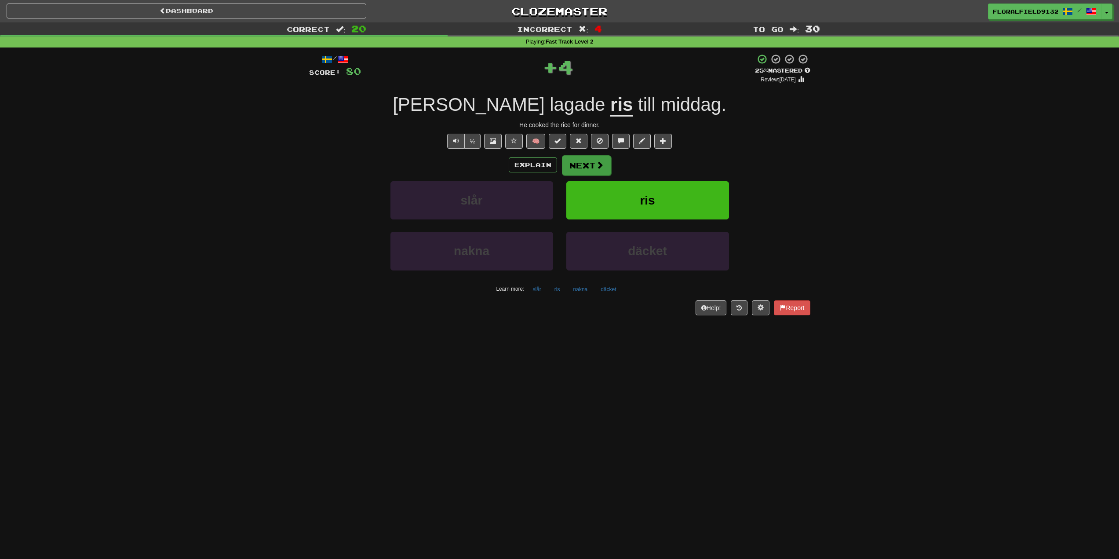
click at [607, 171] on div "Explain Next" at bounding box center [559, 165] width 501 height 20
click at [600, 168] on span at bounding box center [600, 165] width 8 height 8
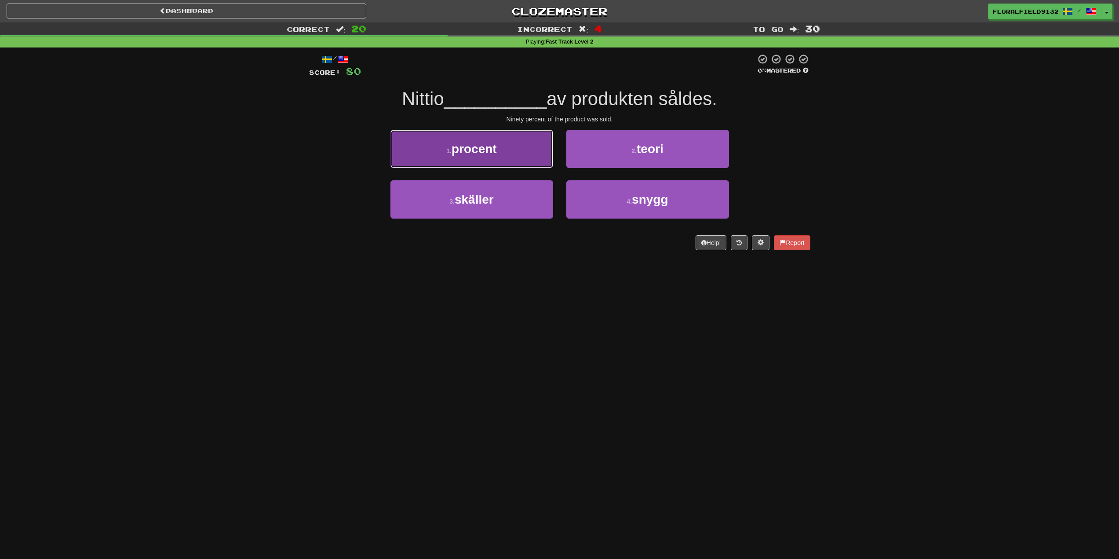
click at [515, 157] on button "1 . procent" at bounding box center [472, 149] width 163 height 38
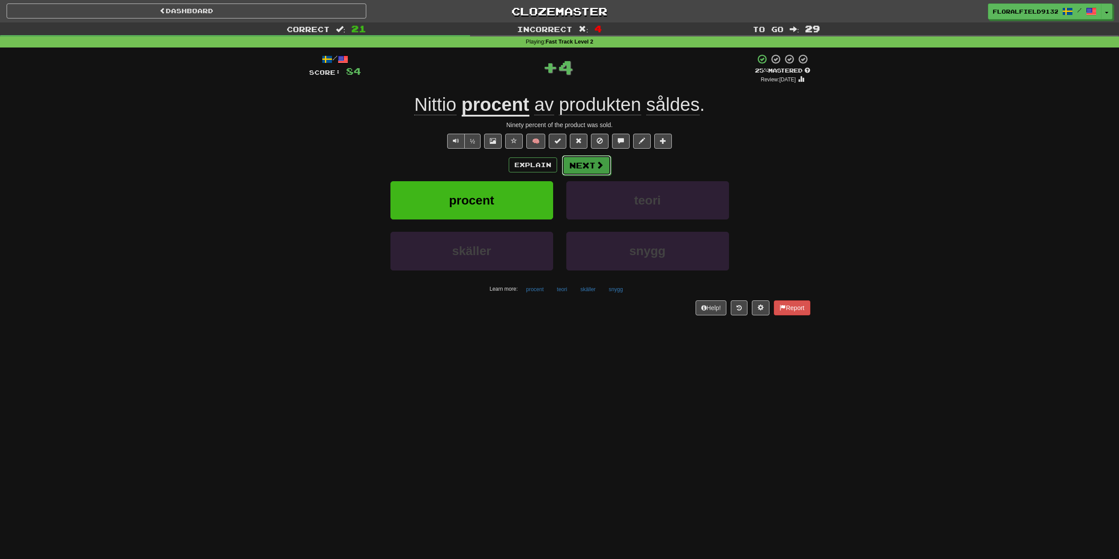
click at [582, 168] on button "Next" at bounding box center [586, 165] width 49 height 20
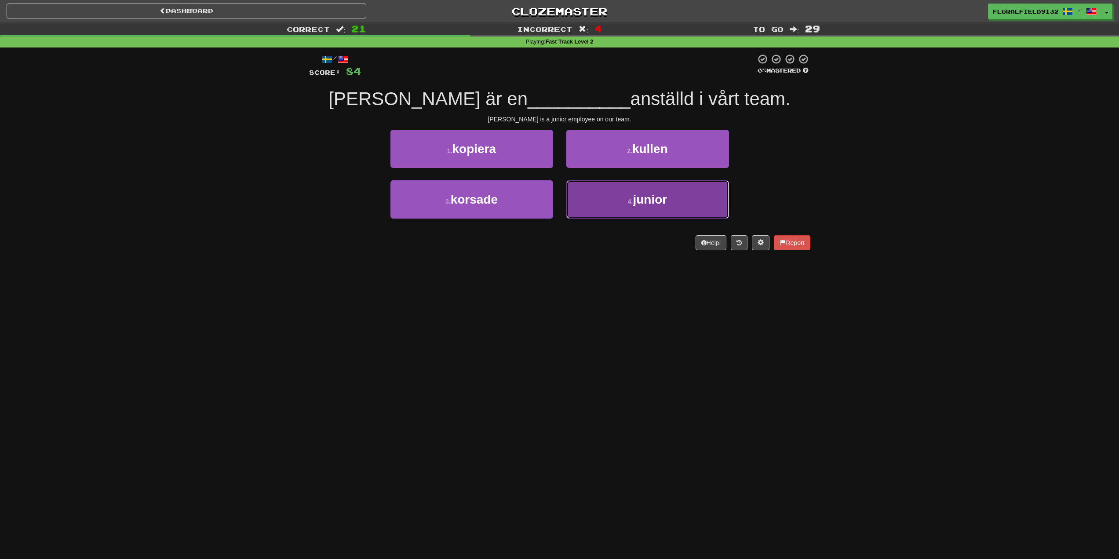
click at [613, 203] on button "4 . junior" at bounding box center [648, 199] width 163 height 38
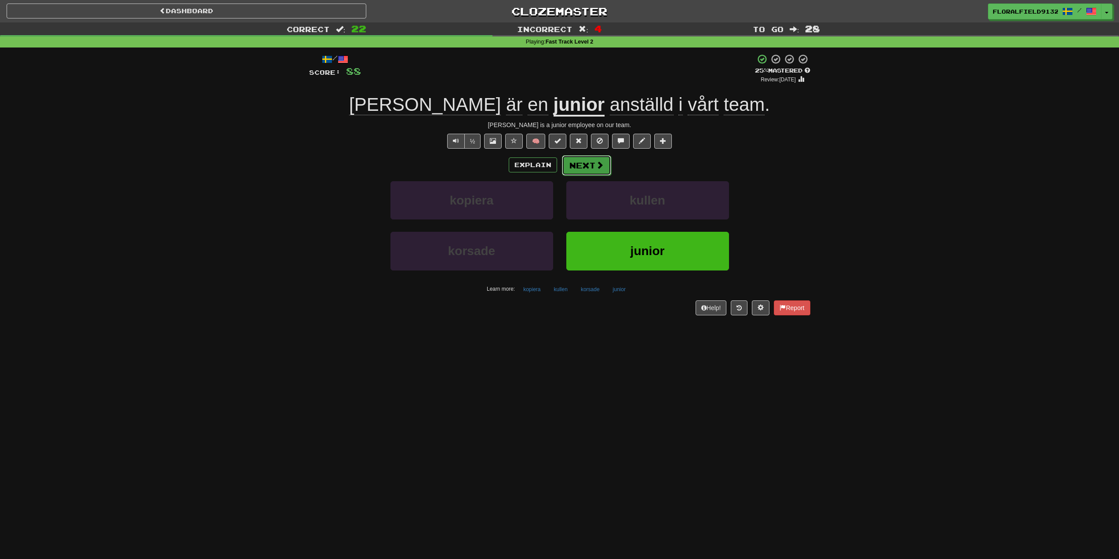
click at [584, 165] on button "Next" at bounding box center [586, 165] width 49 height 20
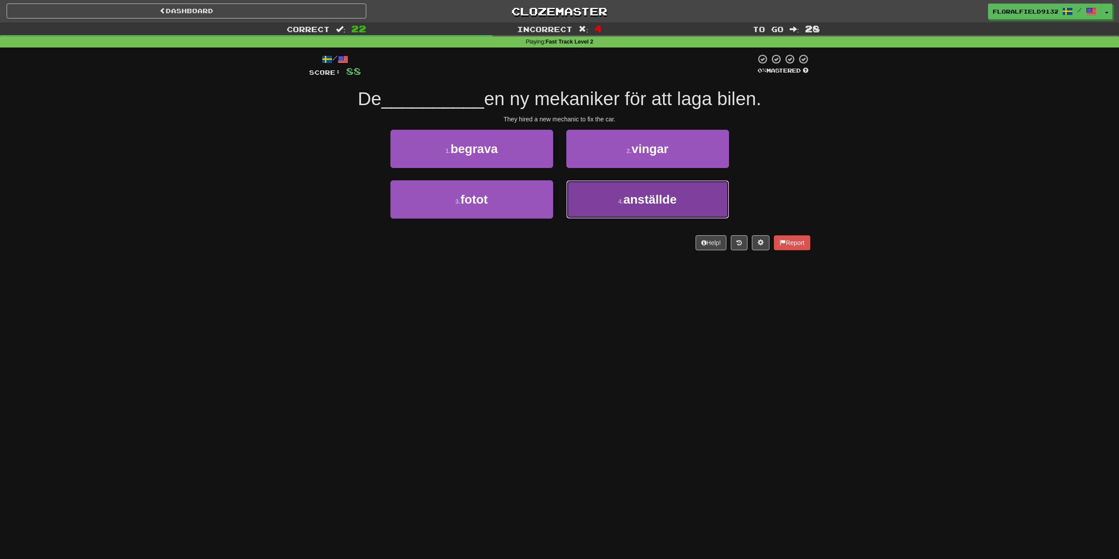
click at [621, 195] on button "4 . anställde" at bounding box center [648, 199] width 163 height 38
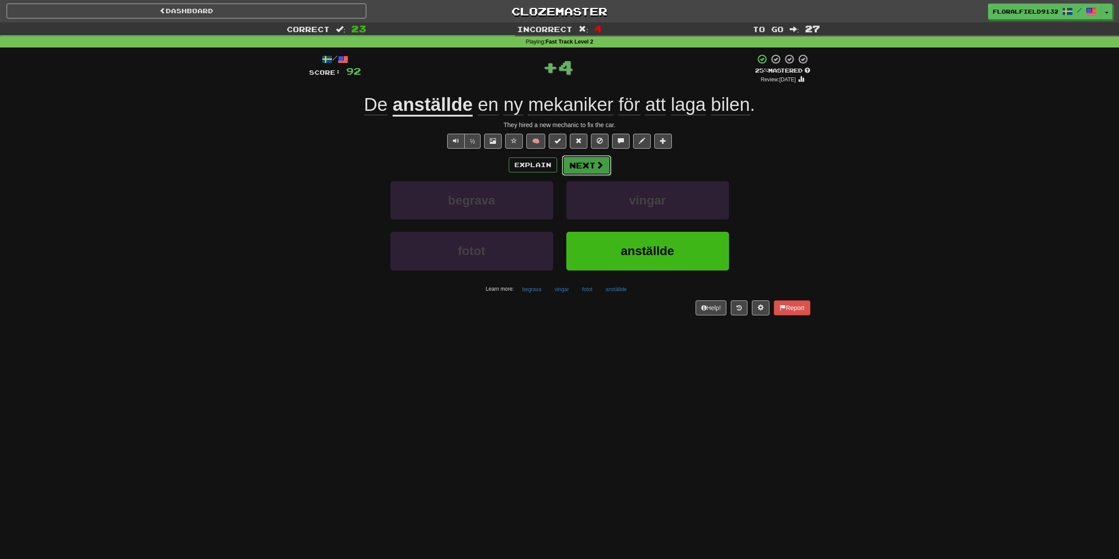
click at [592, 165] on button "Next" at bounding box center [586, 165] width 49 height 20
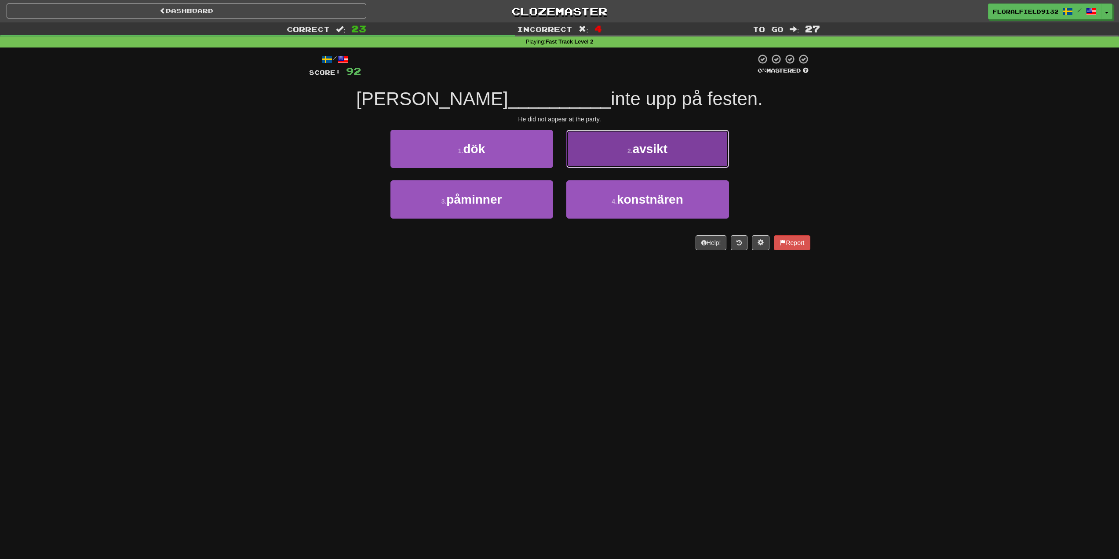
click at [603, 158] on button "2 . avsikt" at bounding box center [648, 149] width 163 height 38
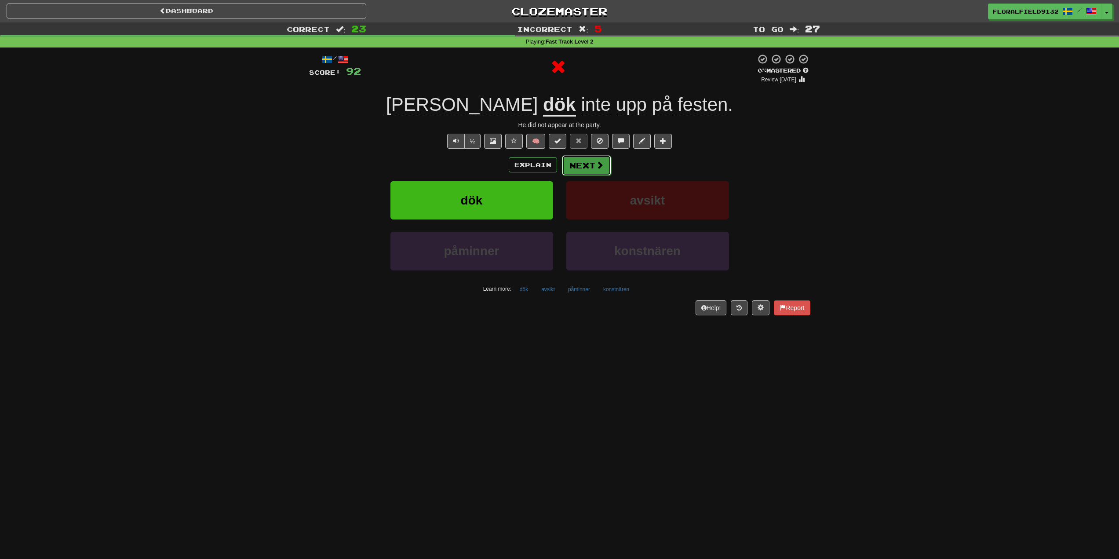
click at [592, 163] on button "Next" at bounding box center [586, 165] width 49 height 20
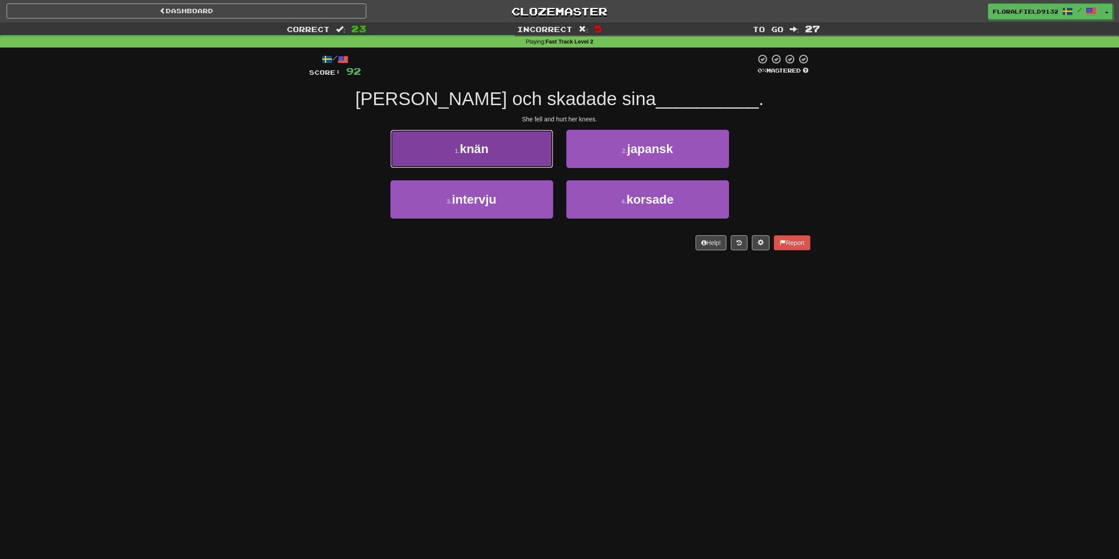
click at [495, 154] on button "1 . knän" at bounding box center [472, 149] width 163 height 38
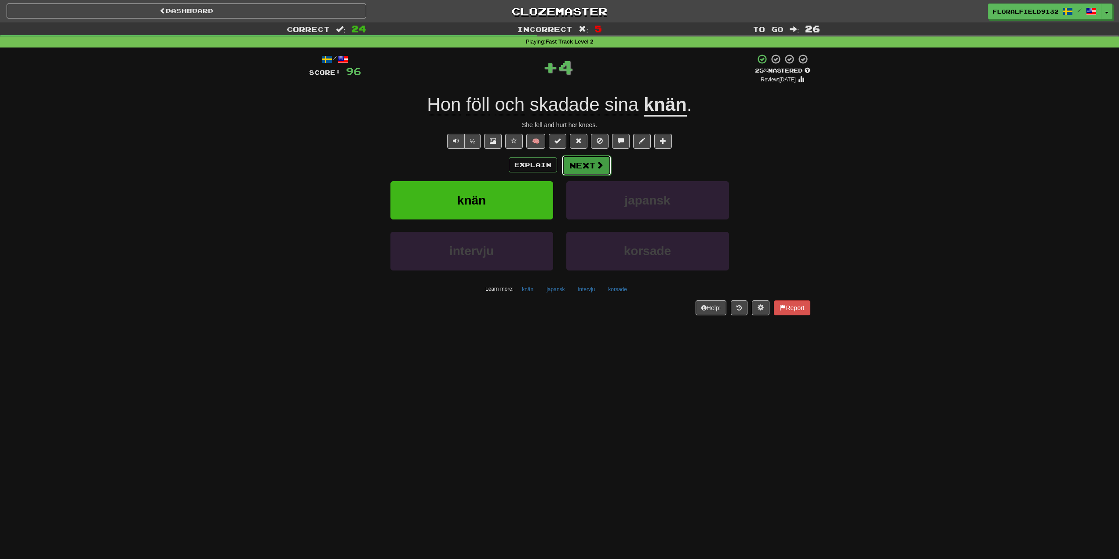
click at [582, 157] on button "Next" at bounding box center [586, 165] width 49 height 20
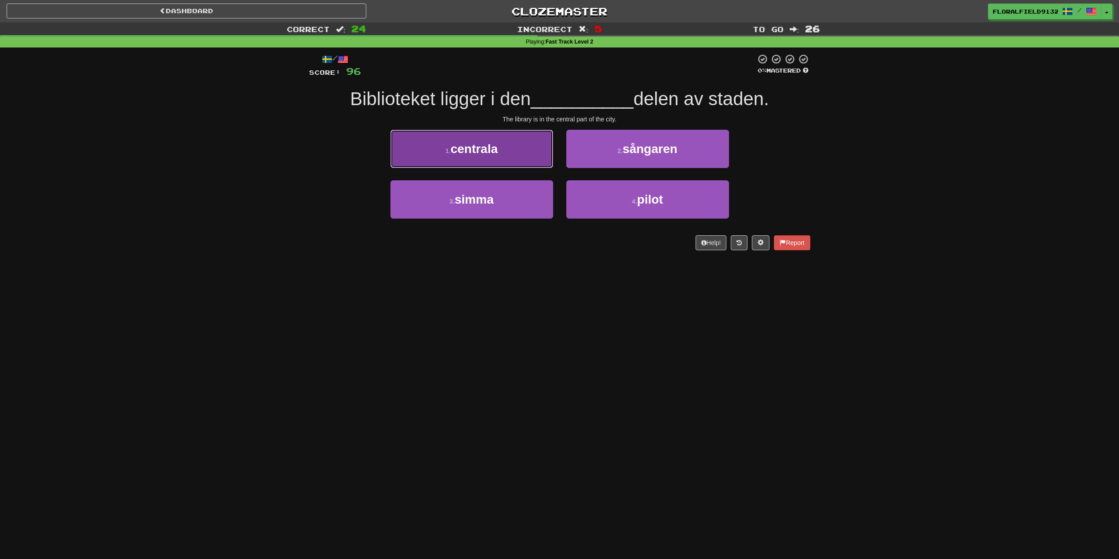
click at [439, 157] on button "1 . centrala" at bounding box center [472, 149] width 163 height 38
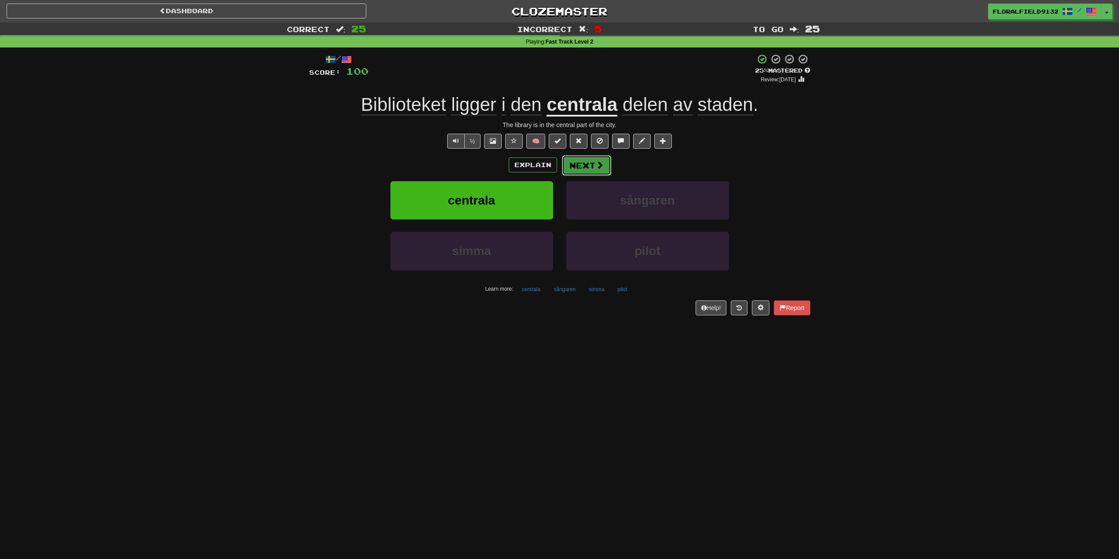
click at [602, 161] on span at bounding box center [600, 165] width 8 height 8
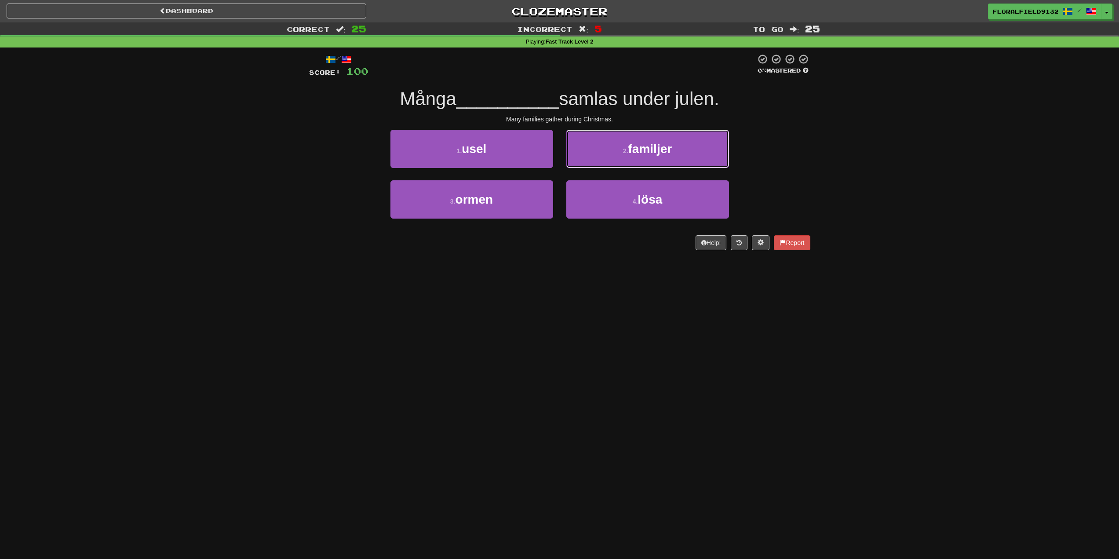
drag, startPoint x: 663, startPoint y: 153, endPoint x: 651, endPoint y: 154, distance: 11.5
click at [663, 154] on span "familjer" at bounding box center [651, 149] width 44 height 14
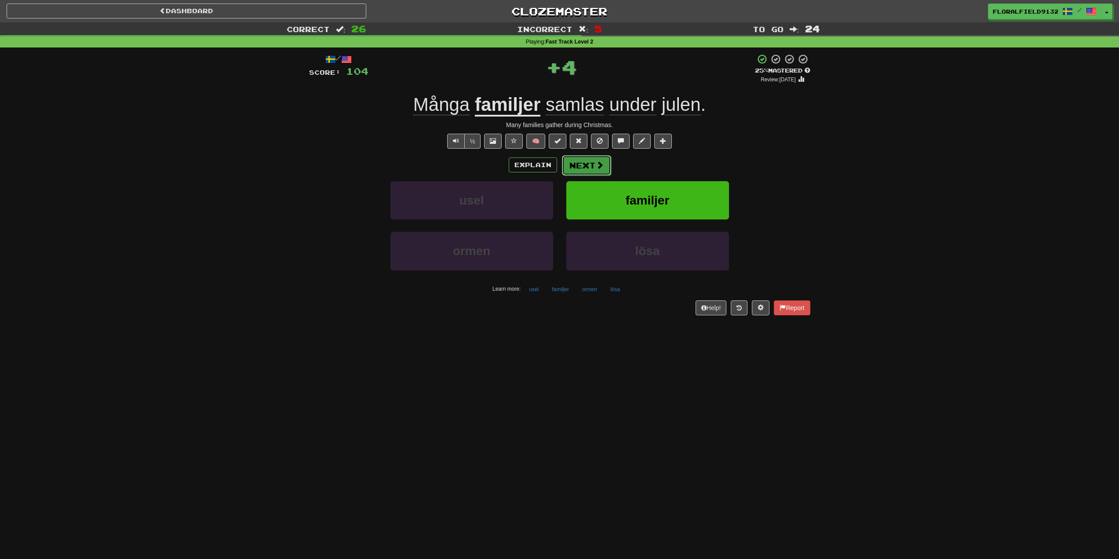
click at [592, 169] on button "Next" at bounding box center [586, 165] width 49 height 20
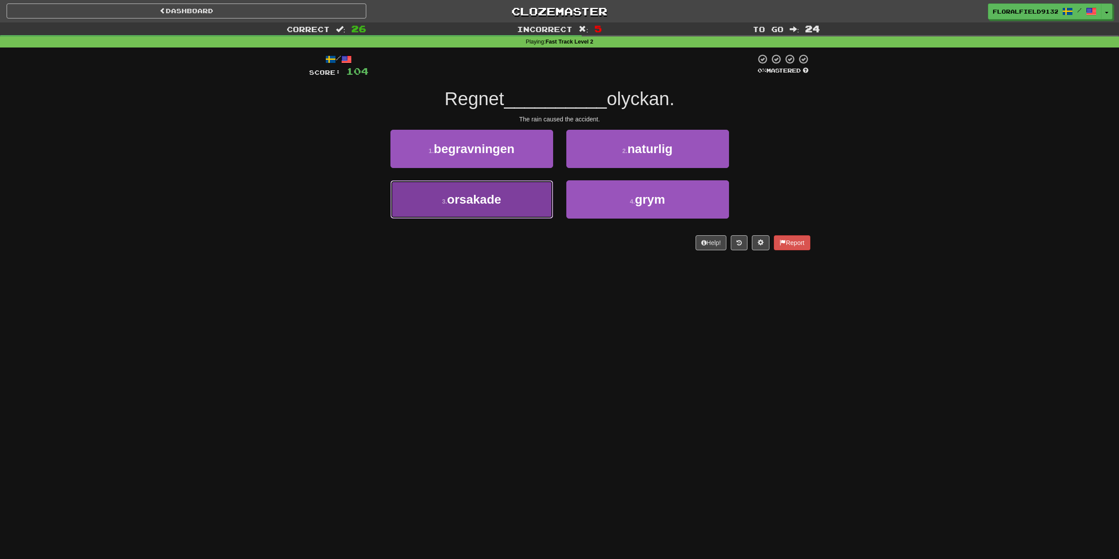
click at [520, 203] on button "3 . [GEOGRAPHIC_DATA]" at bounding box center [472, 199] width 163 height 38
